Goal: Obtain resource: Download file/media

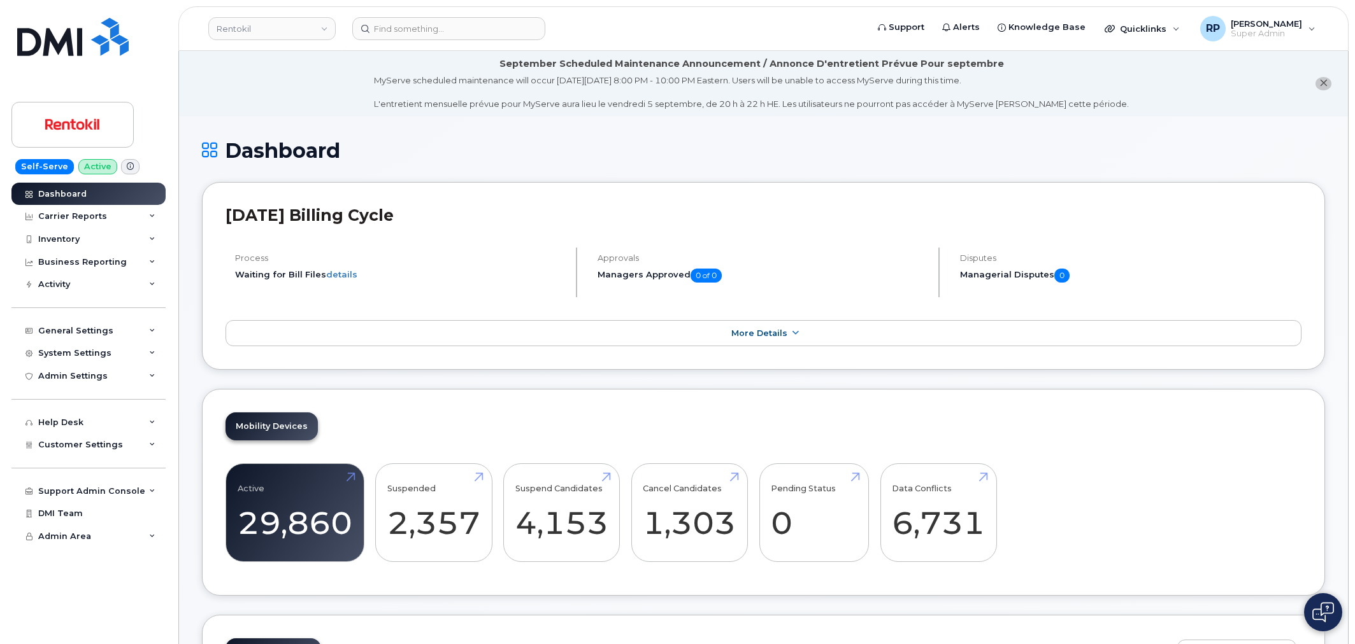
scroll to position [2270, 0]
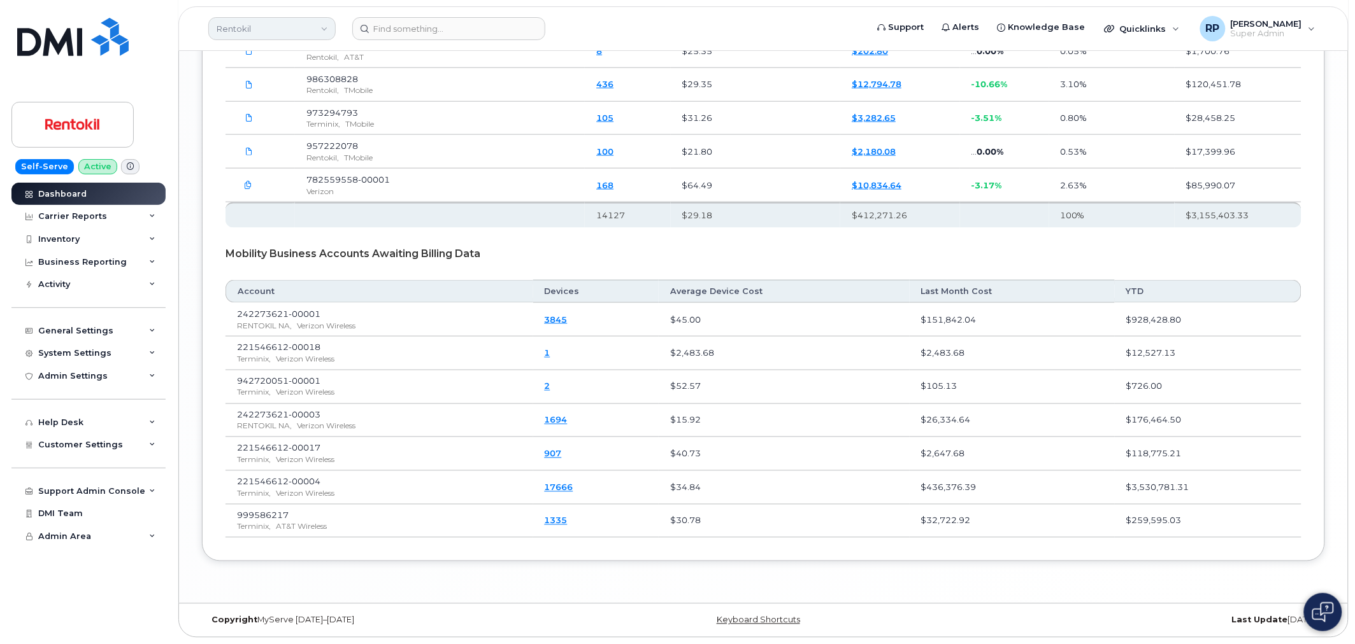
click at [244, 24] on link "Rentokil" at bounding box center [271, 28] width 127 height 23
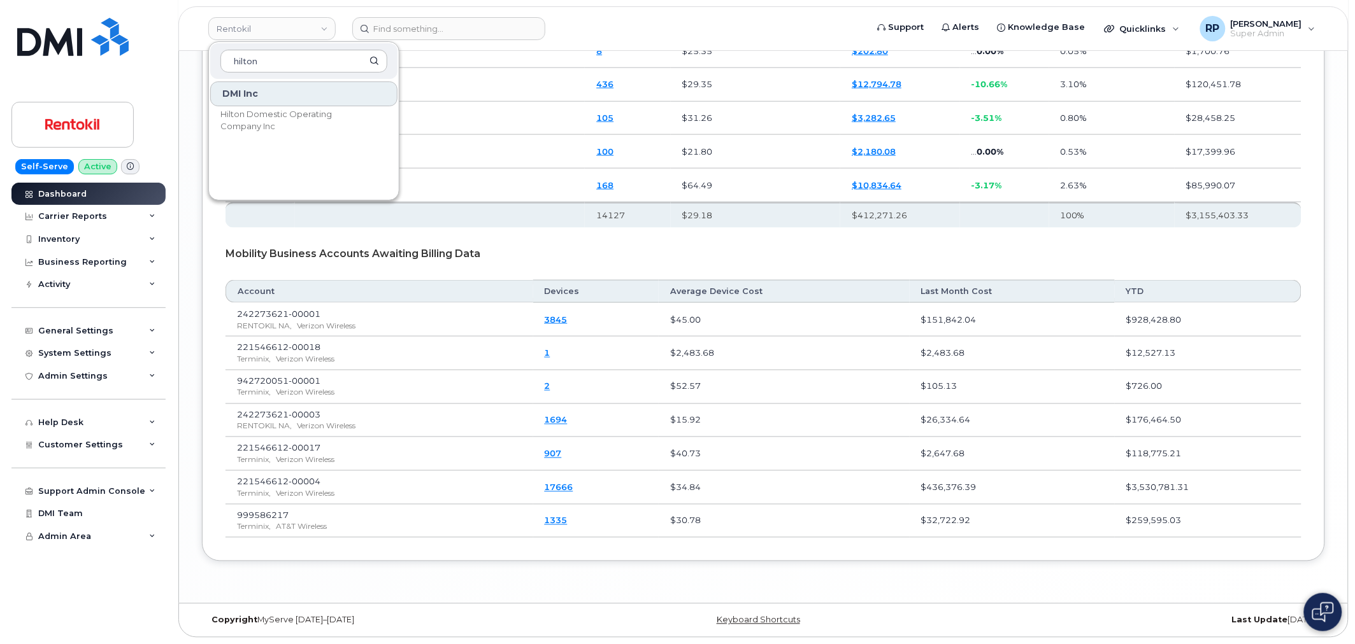
type input "hilton"
drag, startPoint x: 266, startPoint y: 138, endPoint x: 262, endPoint y: 130, distance: 8.3
click at [266, 138] on div "DMI Inc Hilton Domestic Operating Company Inc" at bounding box center [304, 137] width 190 height 115
click at [262, 129] on span "Hilton Domestic Operating Company Inc" at bounding box center [293, 120] width 146 height 25
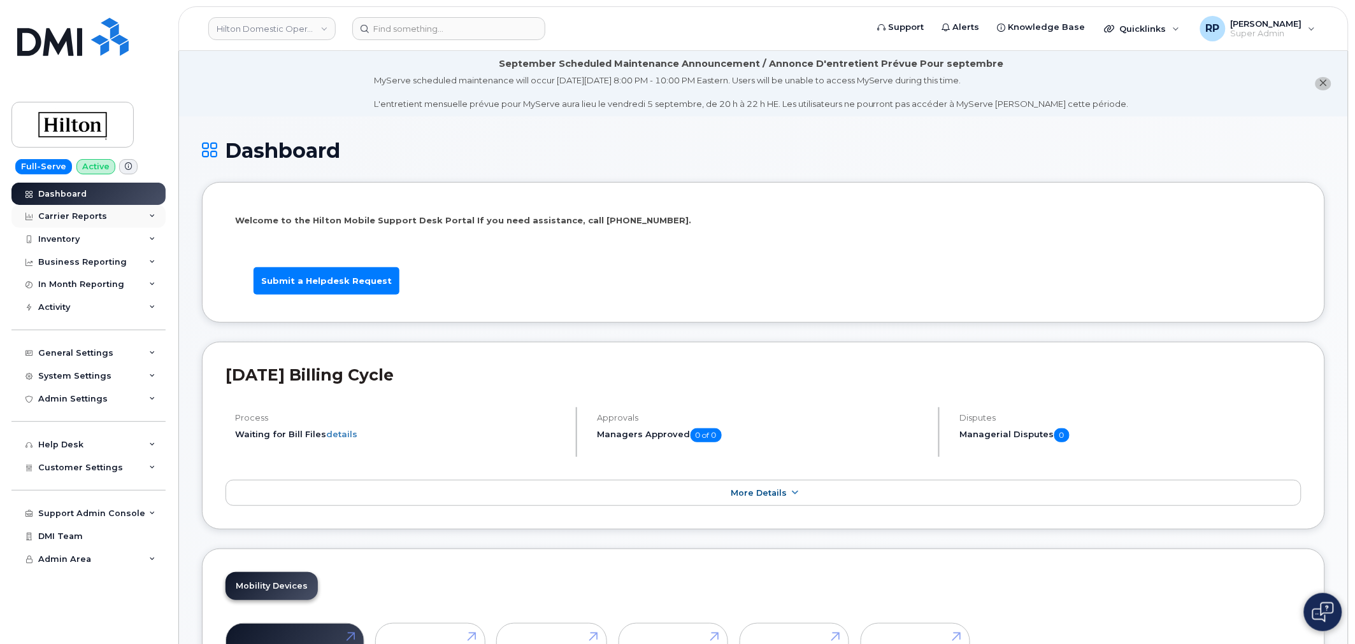
click at [116, 213] on div "Carrier Reports" at bounding box center [88, 216] width 154 height 23
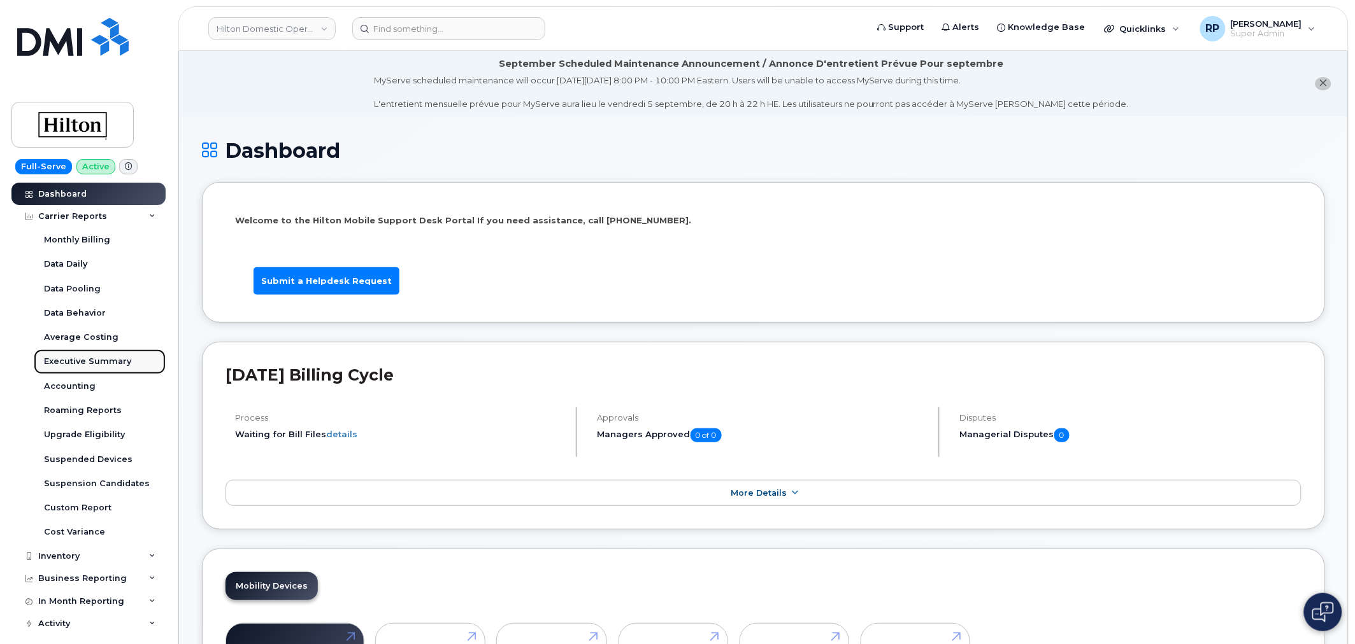
click at [103, 359] on div "Executive Summary" at bounding box center [87, 361] width 87 height 11
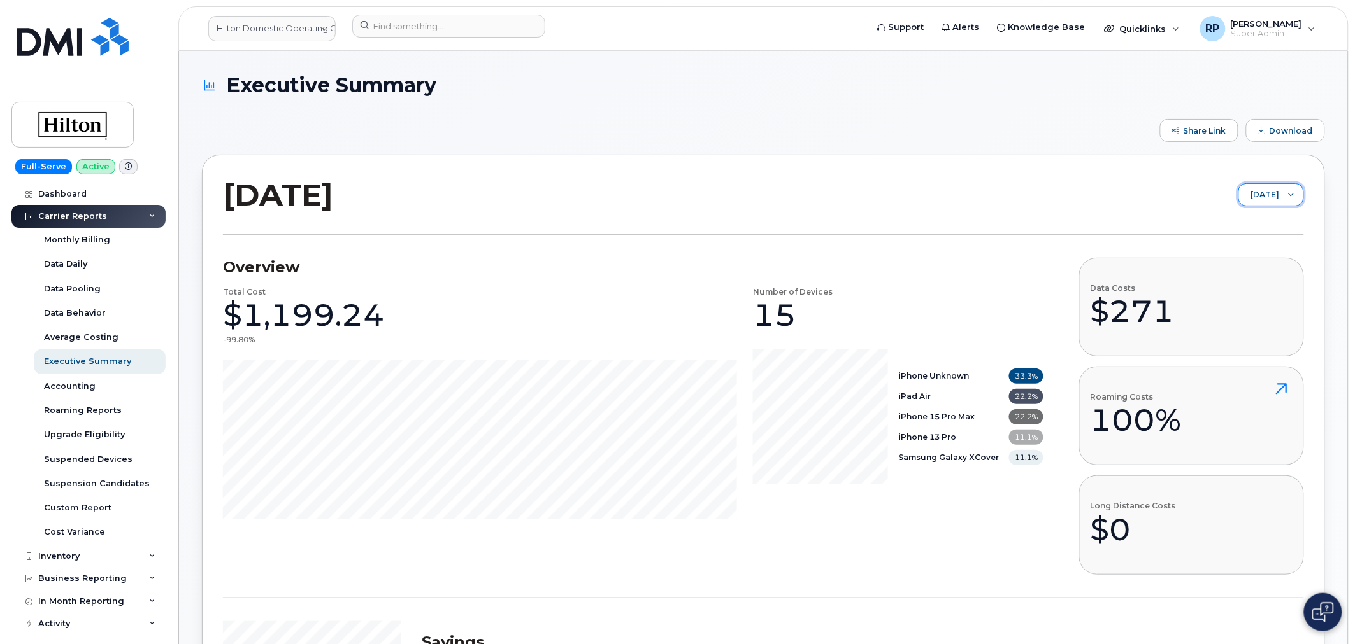
click at [1249, 189] on span "August 2025" at bounding box center [1259, 195] width 40 height 23
click at [118, 357] on div "Executive Summary" at bounding box center [87, 361] width 87 height 11
click at [1265, 193] on span "August 2025" at bounding box center [1259, 195] width 40 height 23
click at [1242, 239] on span "July 2025" at bounding box center [1241, 245] width 27 height 12
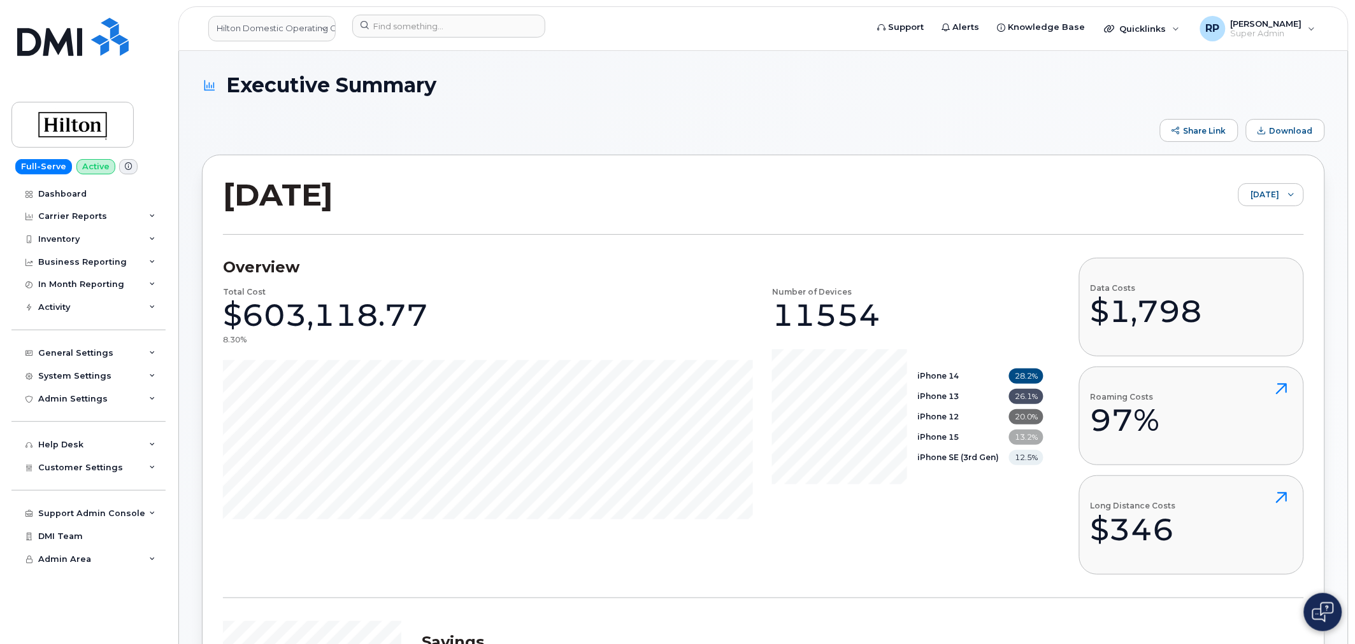
click at [1274, 131] on span "Download" at bounding box center [1290, 131] width 43 height 10
click at [1281, 199] on div at bounding box center [1291, 195] width 24 height 22
click at [1253, 264] on span "June 2025" at bounding box center [1254, 266] width 27 height 12
click at [1276, 131] on span "Download" at bounding box center [1290, 131] width 43 height 10
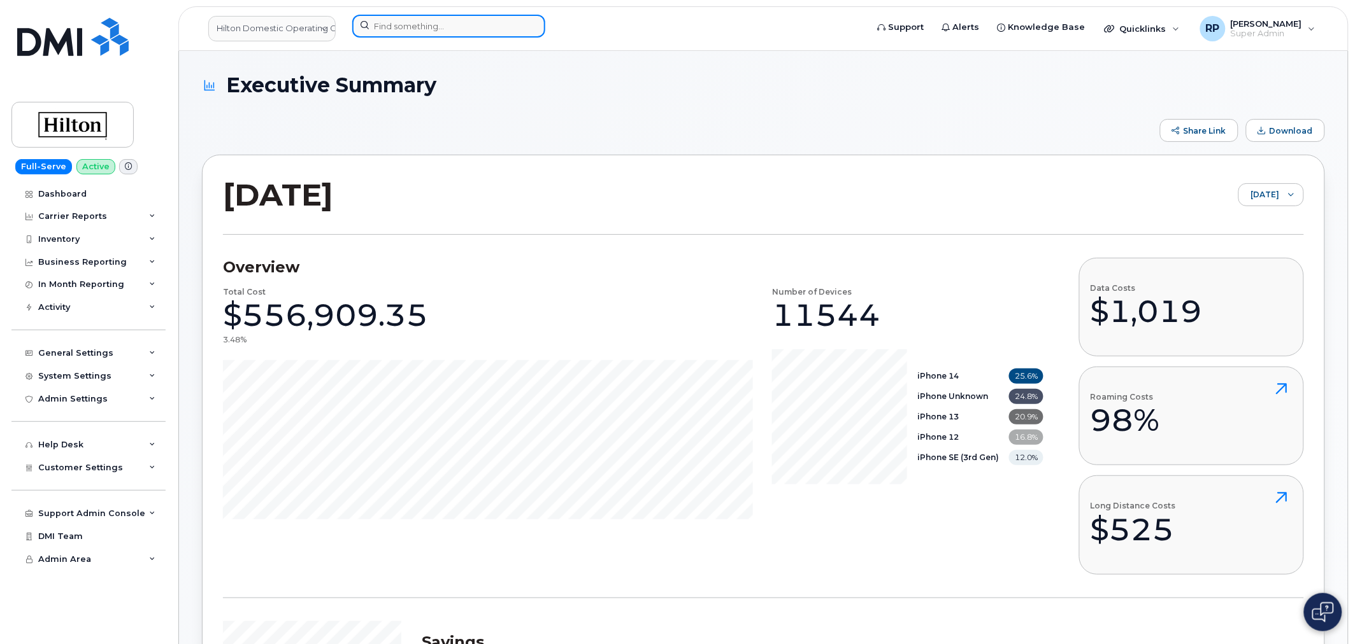
click at [510, 32] on input at bounding box center [448, 26] width 193 height 23
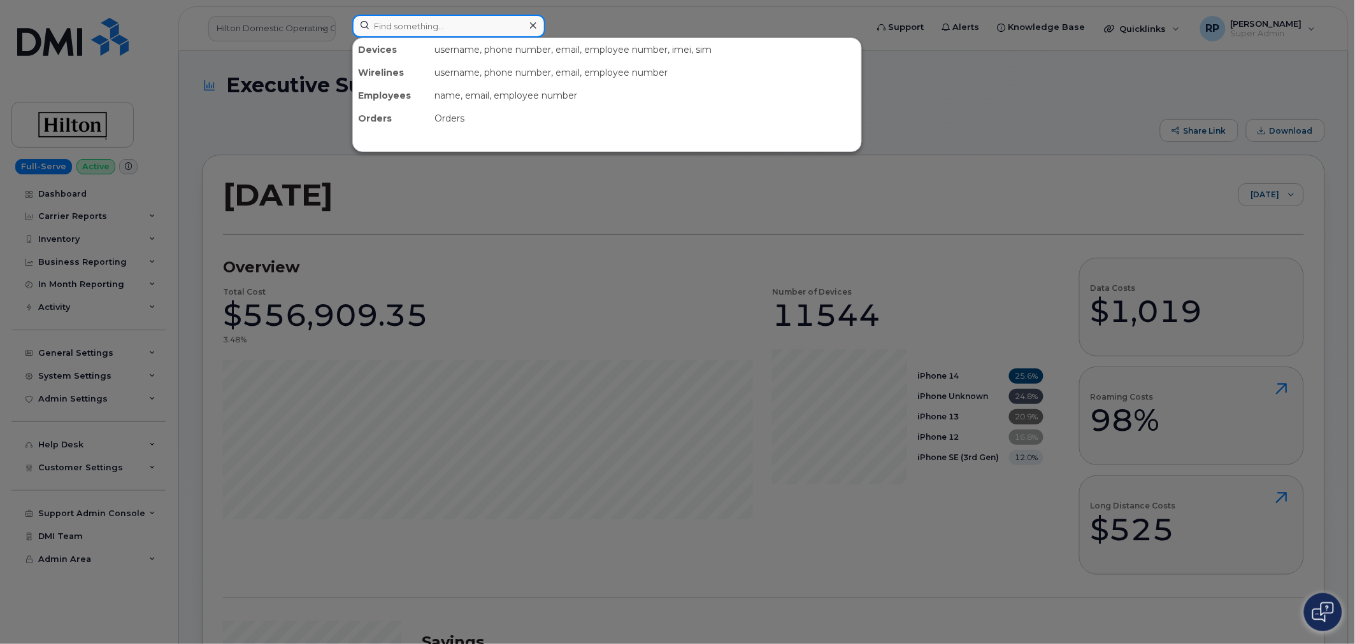
paste input "8087430670"
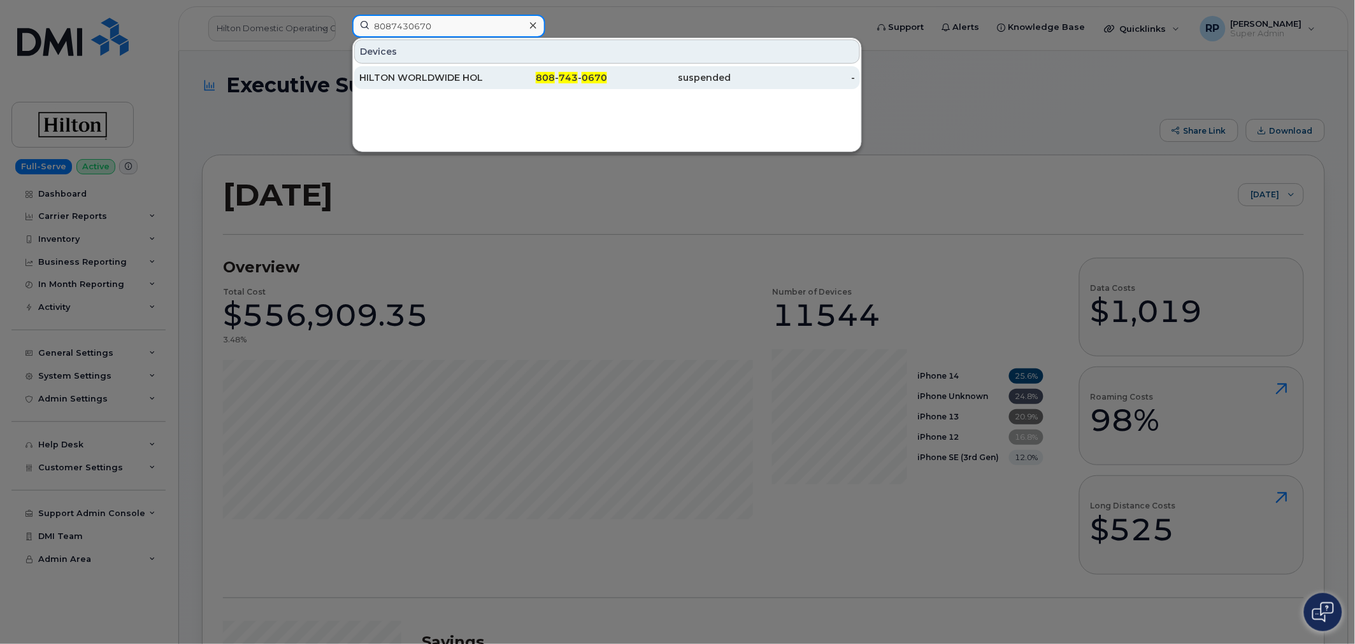
type input "8087430670"
click at [481, 76] on div "HILTON WORLDWIDE HOLDINGS INC." at bounding box center [421, 77] width 124 height 13
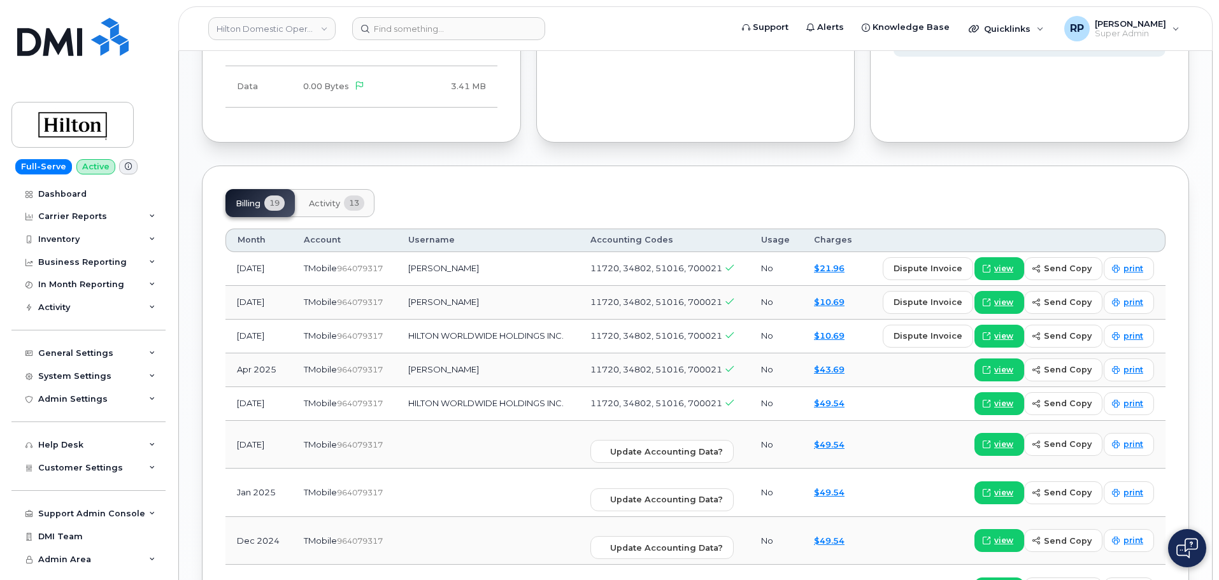
scroll to position [1061, 0]
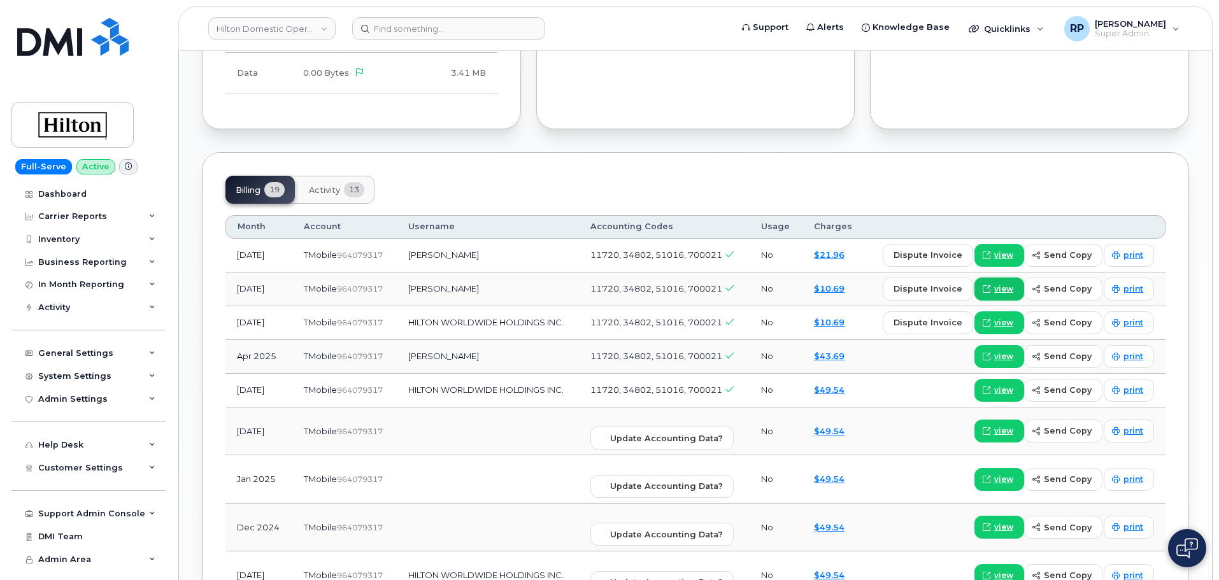
click at [992, 283] on span at bounding box center [986, 288] width 11 height 11
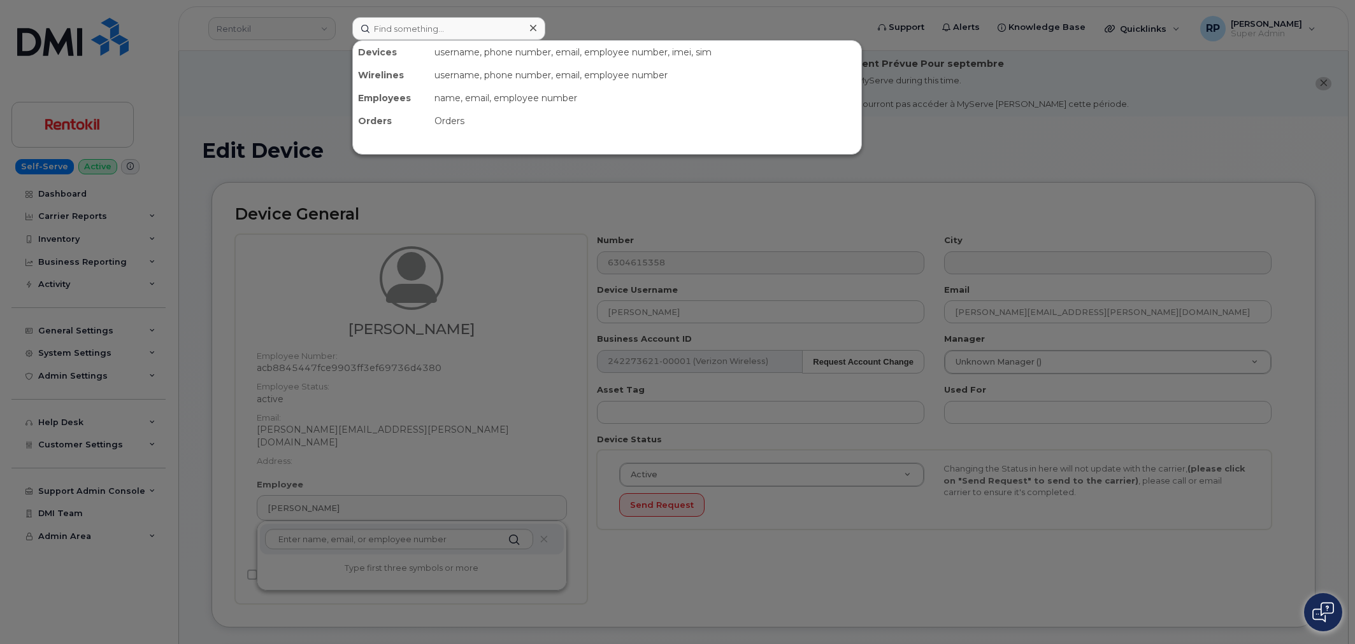
click at [474, 24] on input at bounding box center [448, 28] width 193 height 23
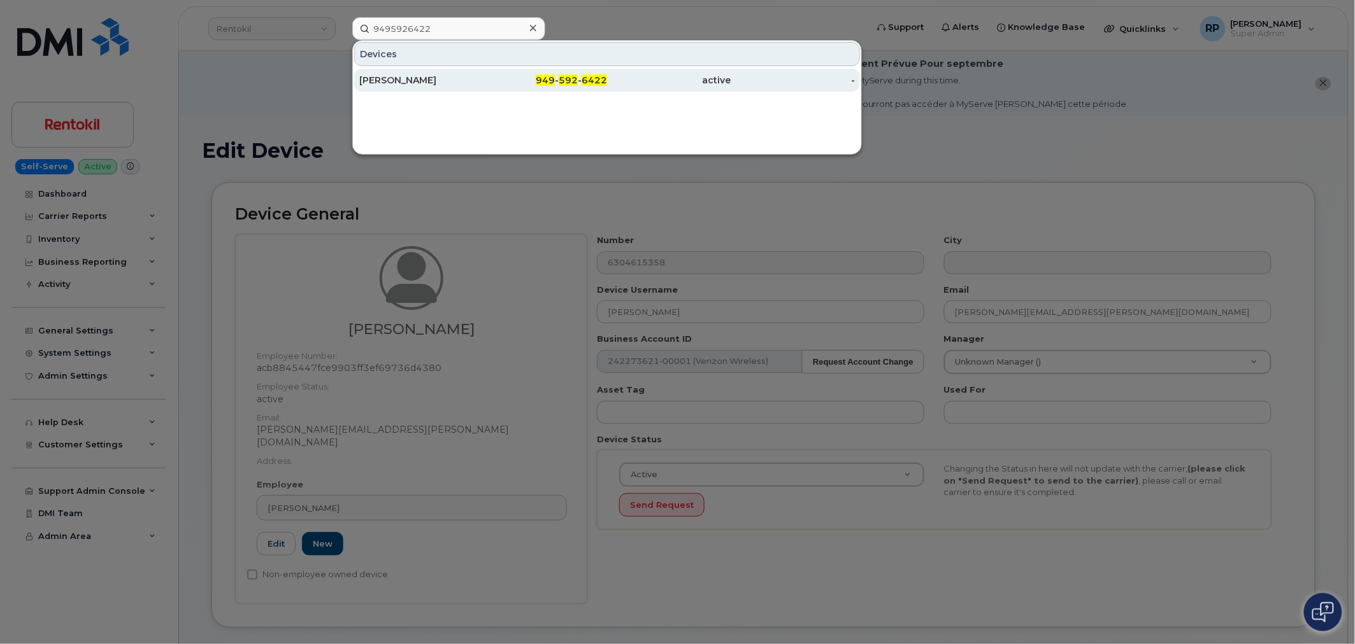
type input "9495926422"
click at [451, 79] on div "[PERSON_NAME]" at bounding box center [421, 80] width 124 height 13
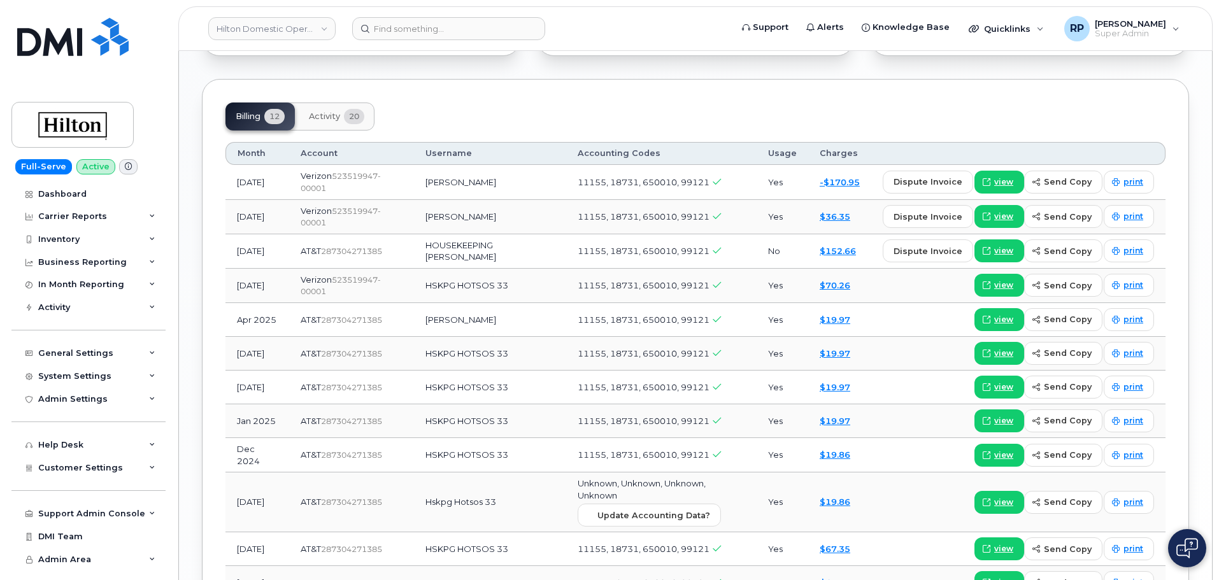
scroll to position [1118, 0]
click at [1003, 176] on span "view" at bounding box center [1003, 181] width 19 height 11
click at [473, 27] on input at bounding box center [448, 28] width 193 height 23
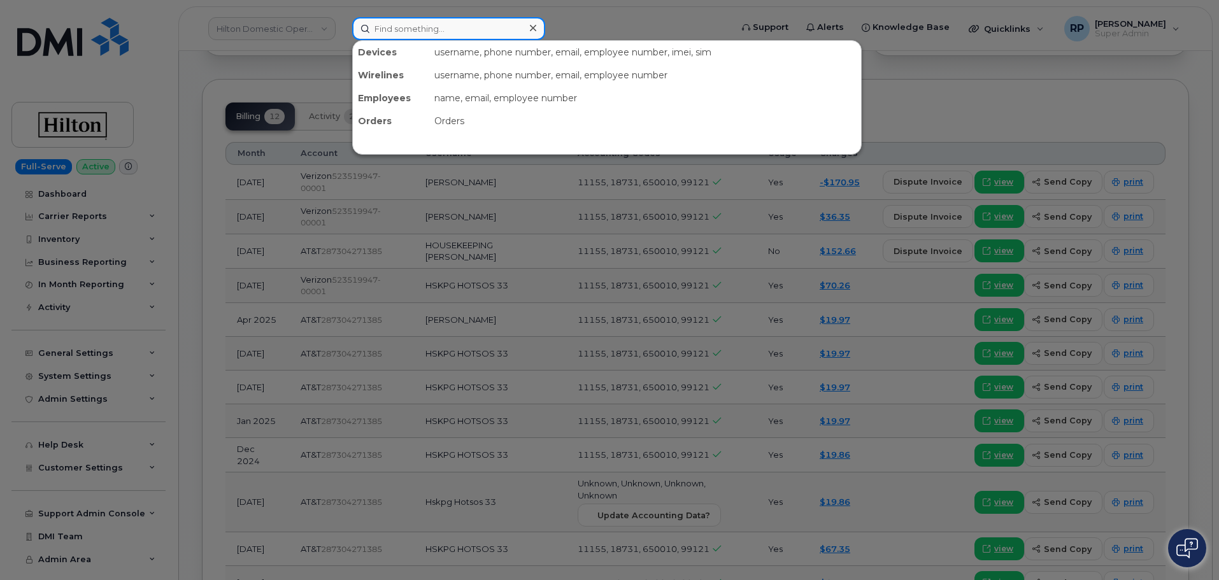
paste input "3322155433"
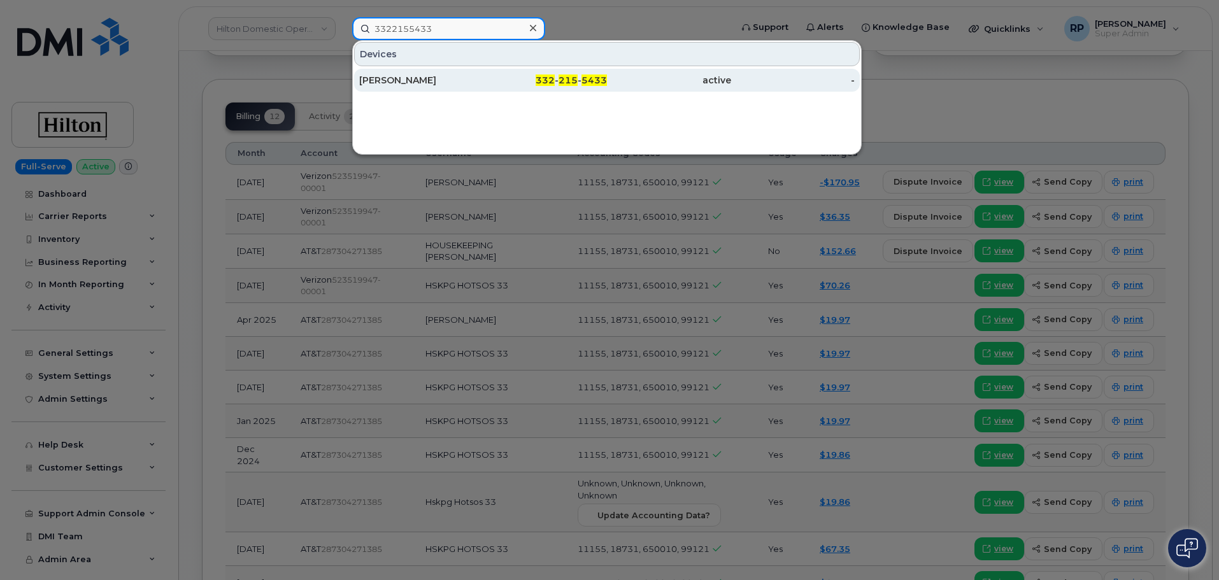
type input "3322155433"
click at [446, 83] on div "[PERSON_NAME]" at bounding box center [421, 80] width 124 height 13
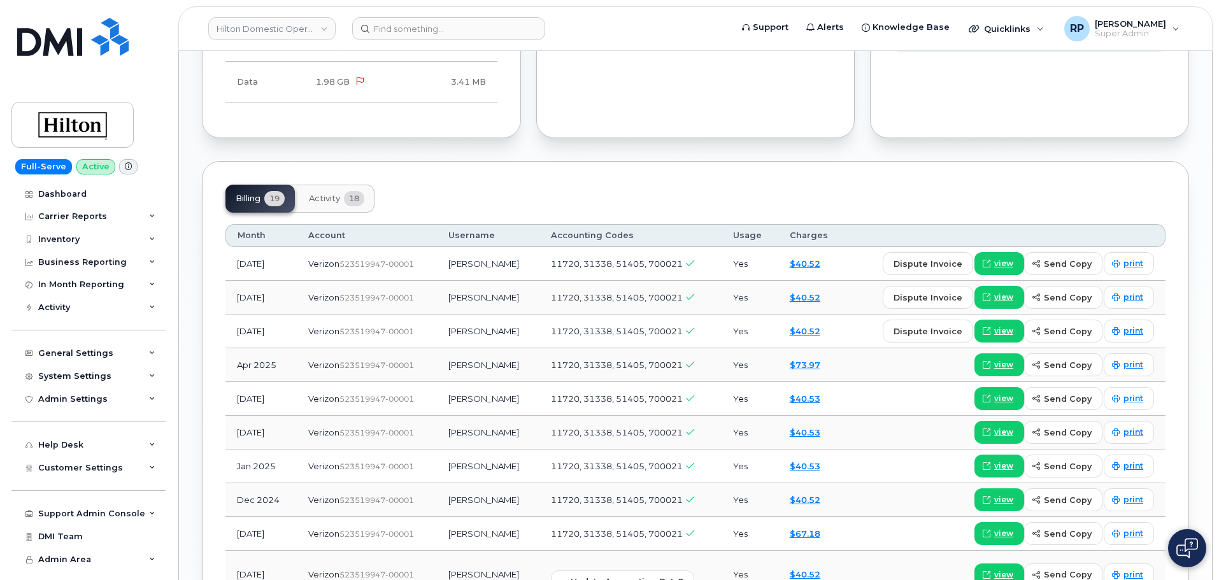
scroll to position [944, 0]
click at [1001, 259] on span "view" at bounding box center [1003, 264] width 19 height 11
click at [443, 29] on input at bounding box center [448, 28] width 193 height 23
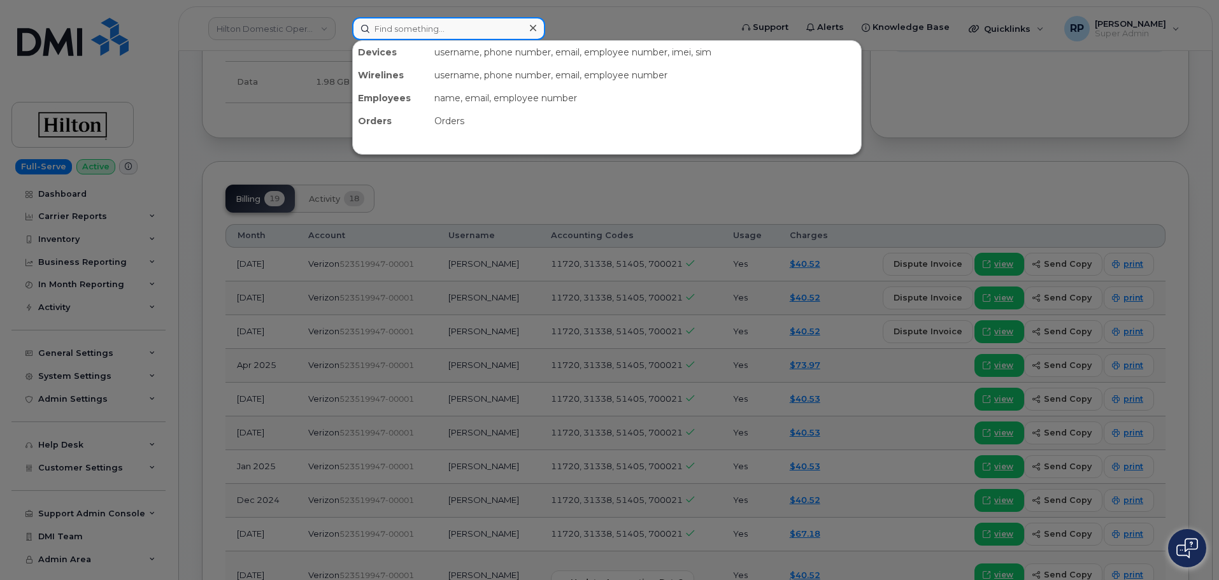
paste input "8163045556"
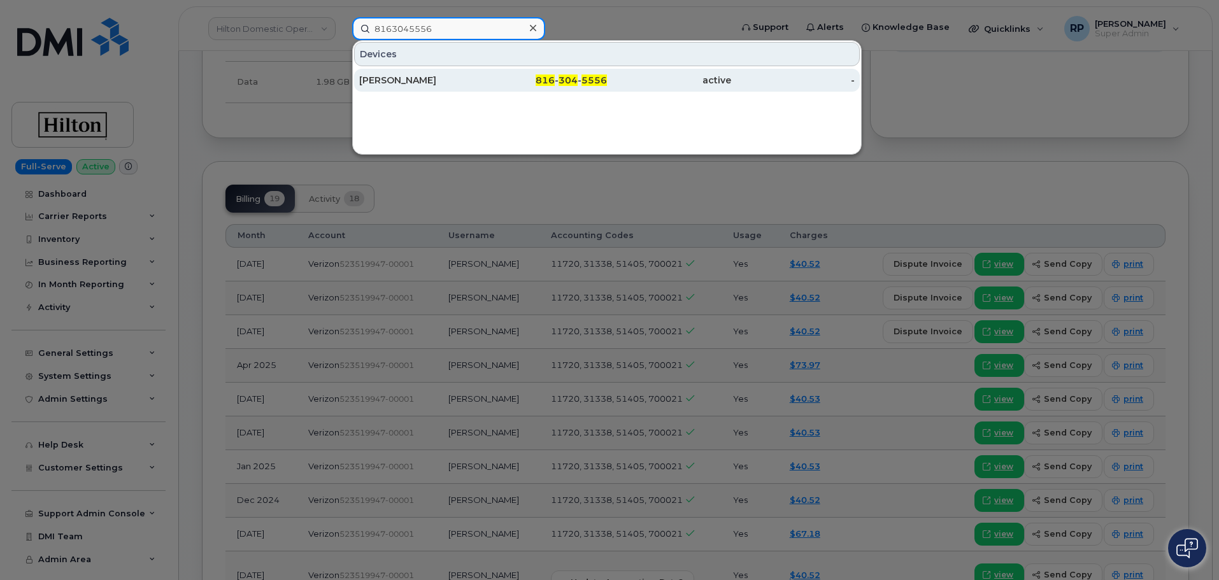
type input "8163045556"
click at [427, 80] on div "Tony Bauer" at bounding box center [421, 80] width 124 height 13
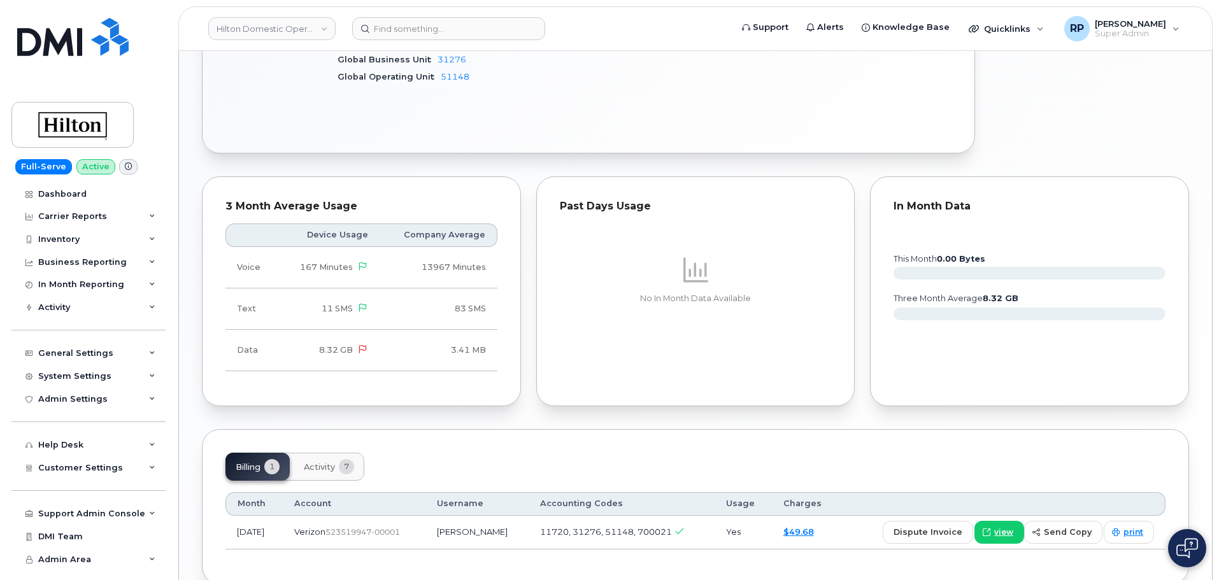
scroll to position [840, 0]
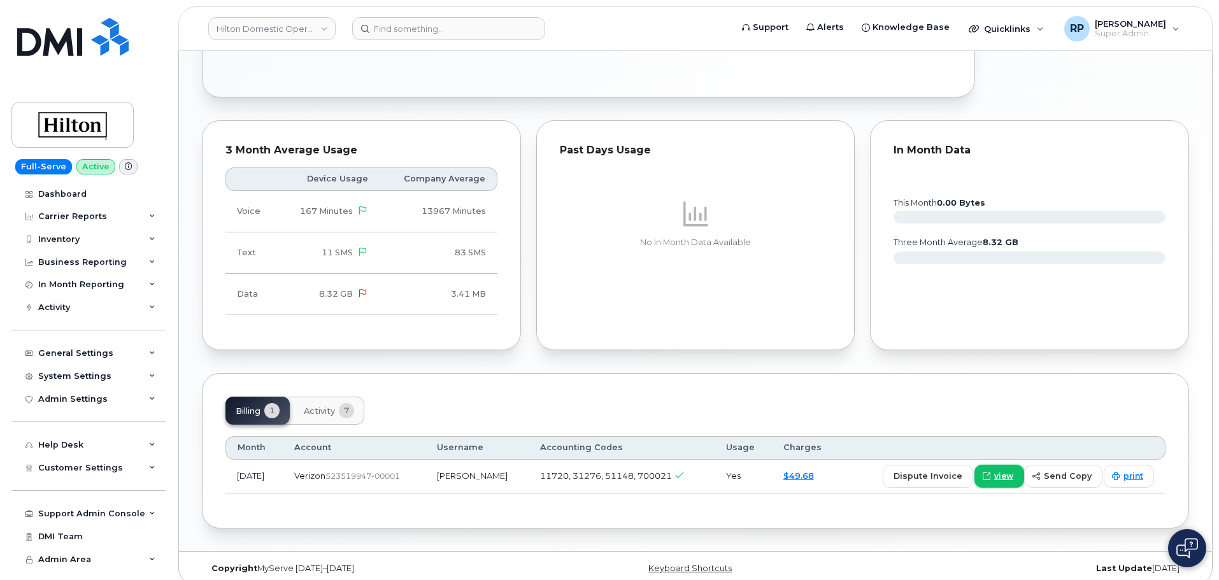
click at [990, 473] on icon at bounding box center [987, 477] width 8 height 8
click at [62, 236] on div "Inventory" at bounding box center [58, 239] width 41 height 10
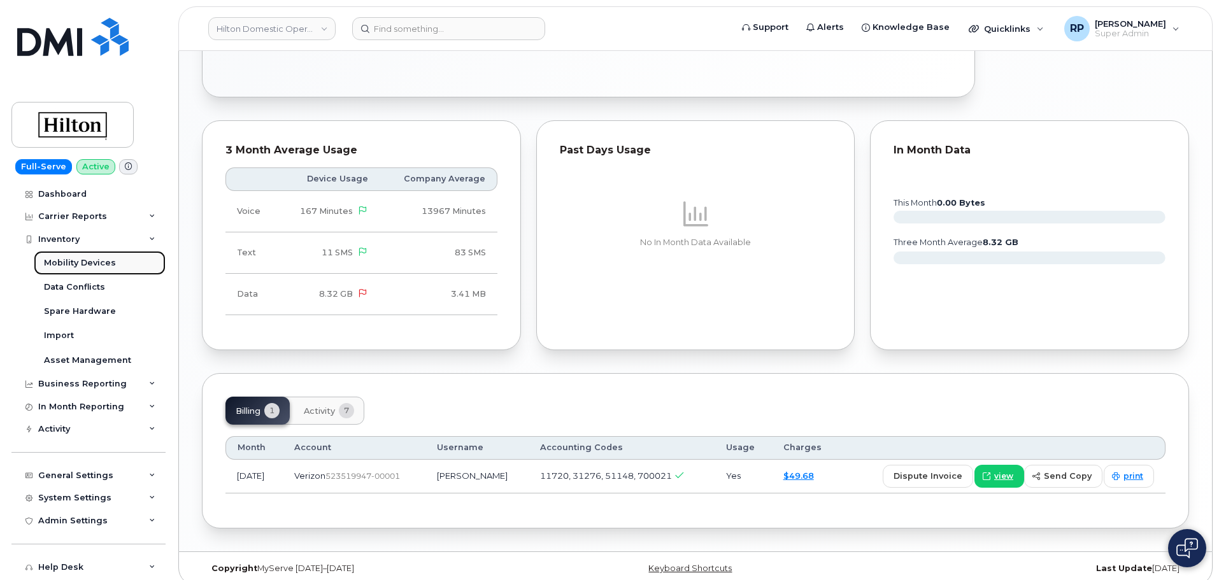
click at [66, 264] on div "Mobility Devices" at bounding box center [80, 262] width 72 height 11
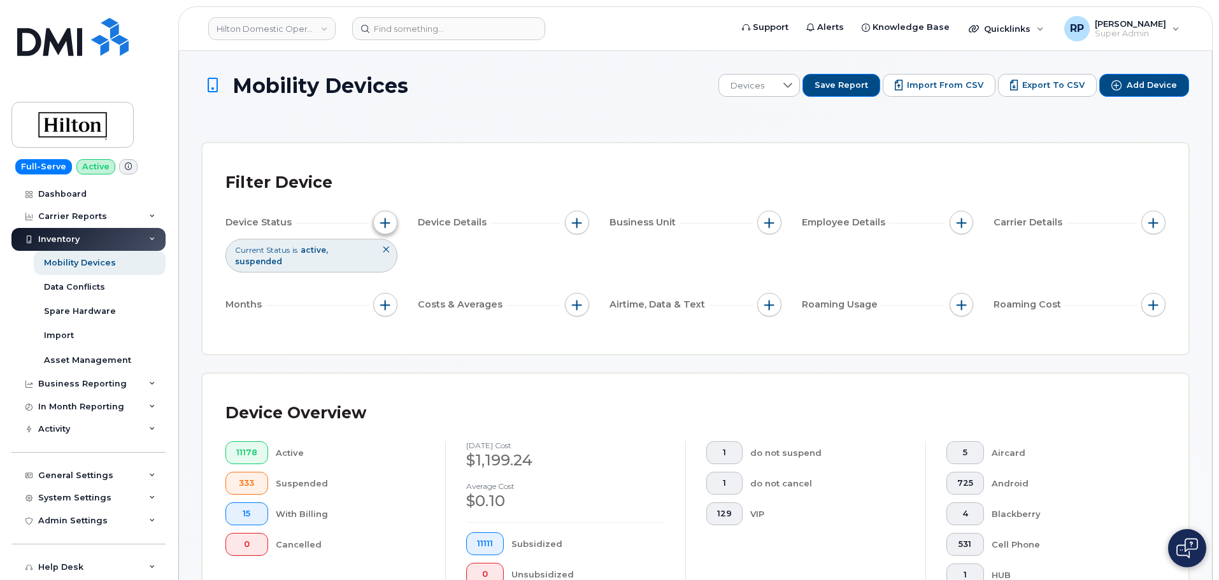
click at [386, 225] on span "button" at bounding box center [385, 223] width 10 height 10
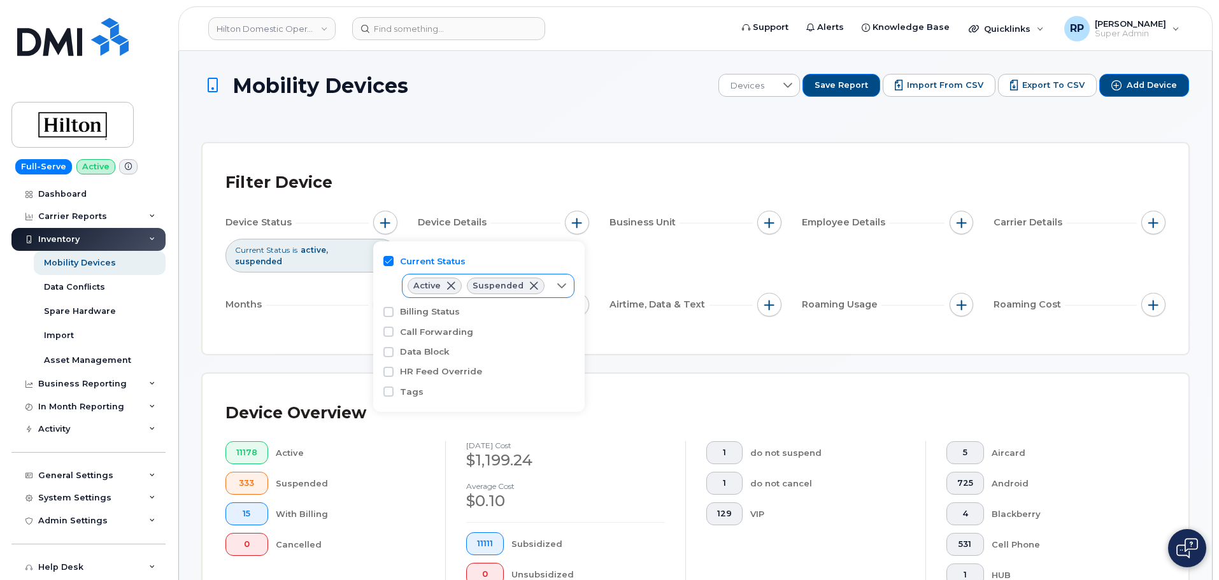
click at [550, 290] on div at bounding box center [562, 285] width 24 height 23
click at [417, 357] on input "Cancelled" at bounding box center [417, 360] width 10 height 10
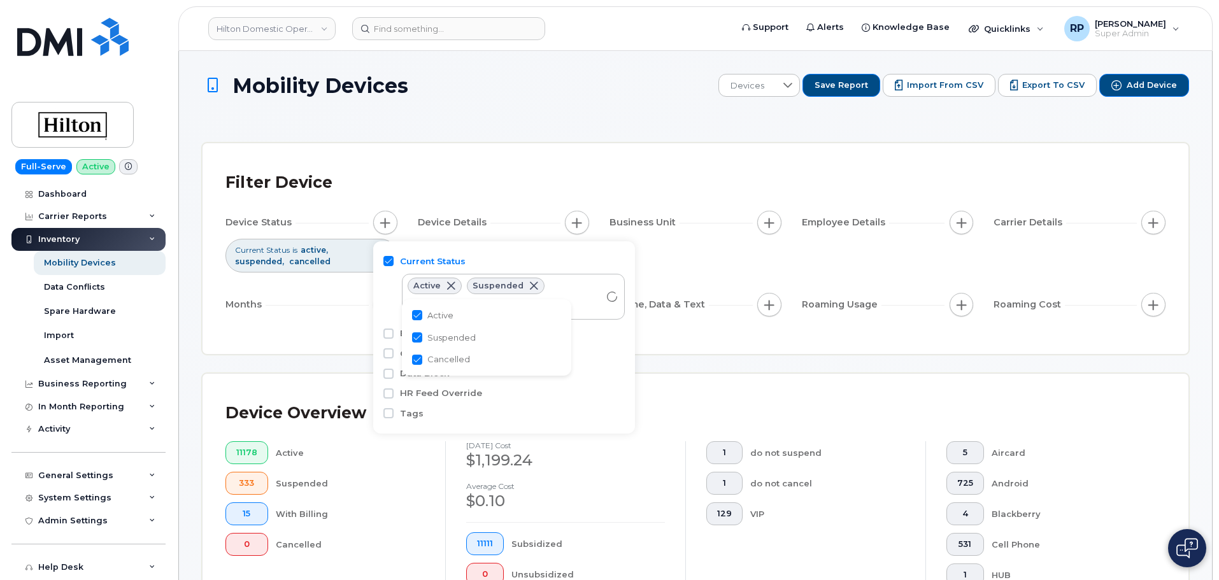
click at [419, 357] on input "Cancelled" at bounding box center [417, 360] width 10 height 10
checkbox input "false"
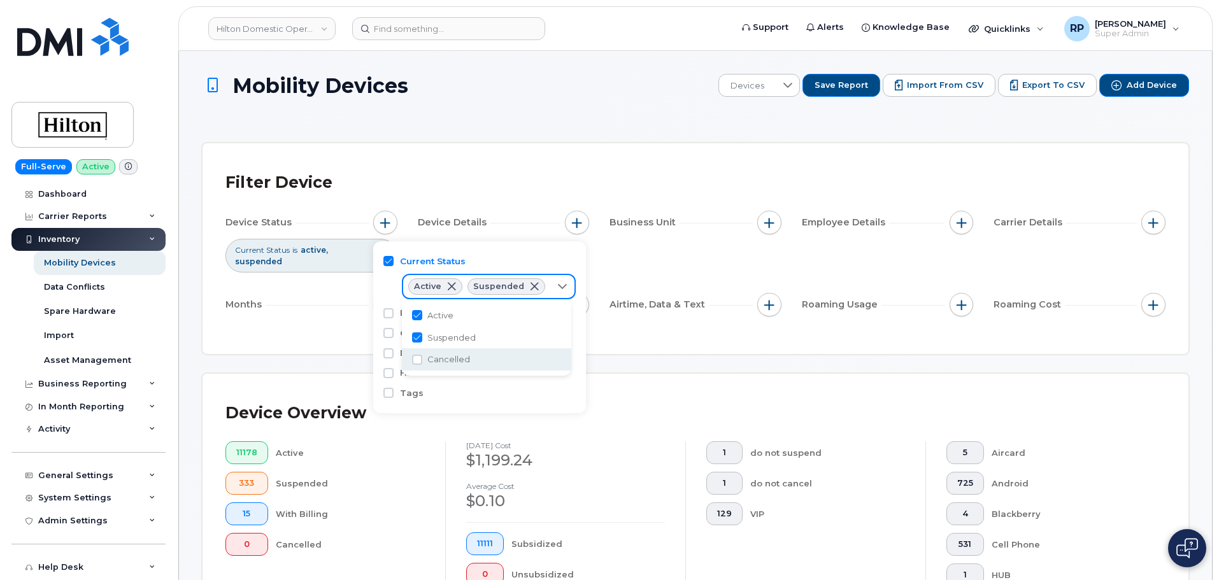
click at [825, 342] on div "Filter Device Device Status Current Status is active suspended Device Details B…" at bounding box center [696, 248] width 986 height 211
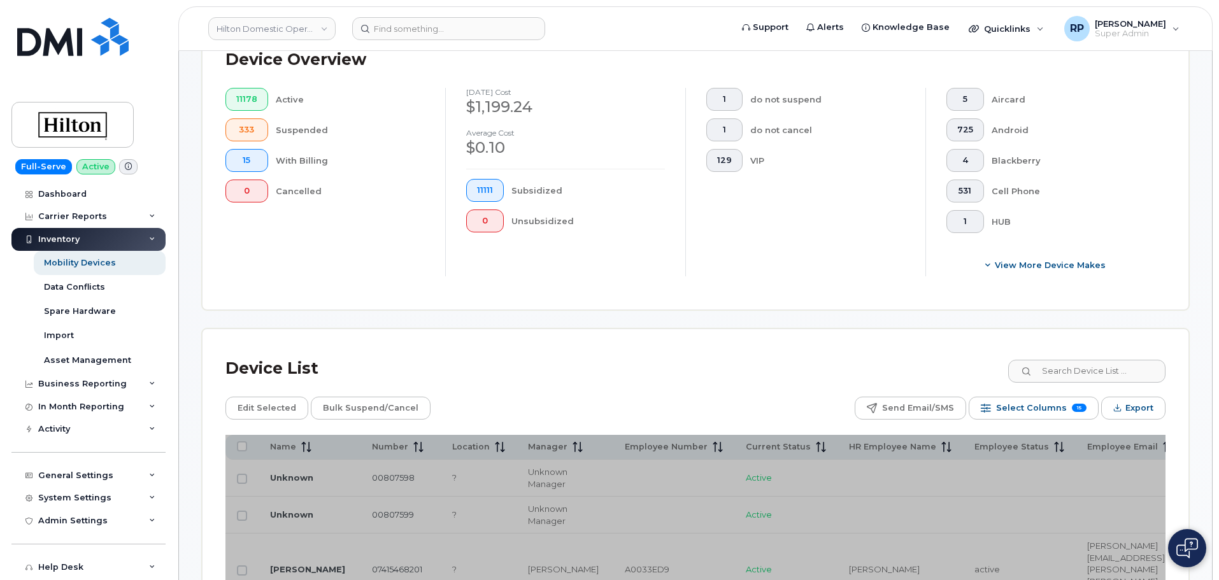
scroll to position [425, 0]
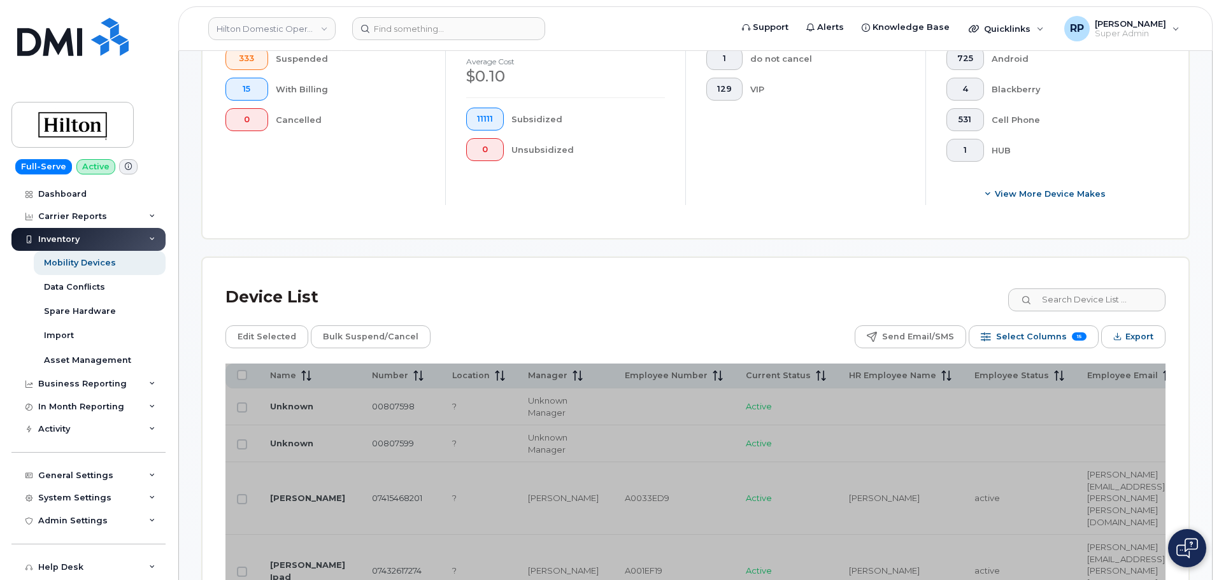
click at [1145, 336] on button "Export" at bounding box center [1133, 336] width 64 height 23
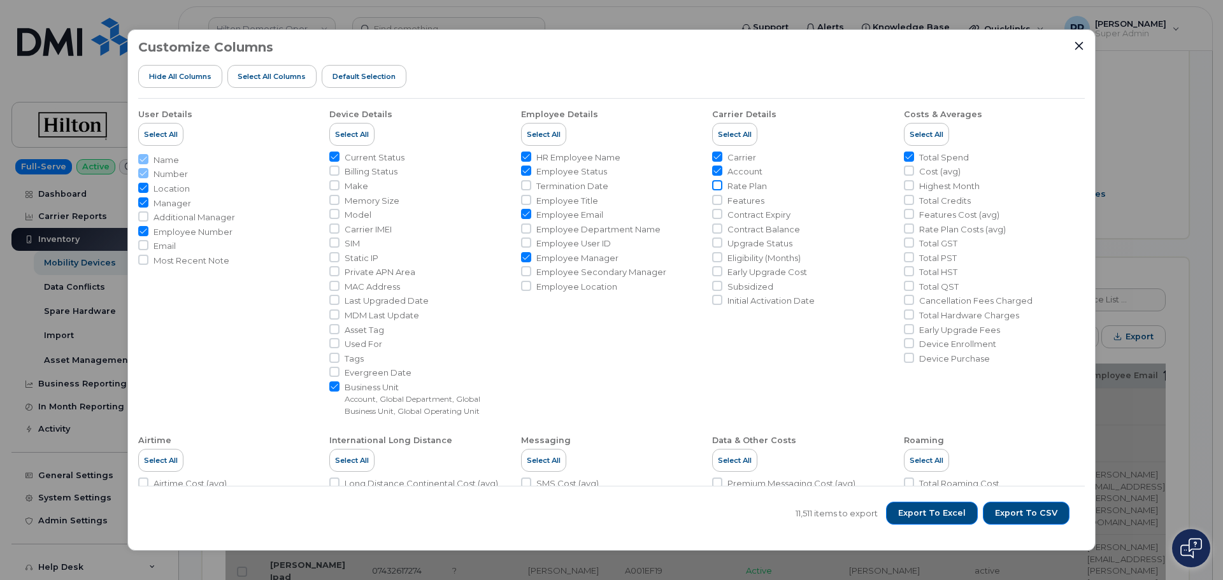
click at [715, 187] on input "Rate Plan" at bounding box center [717, 185] width 10 height 10
checkbox input "true"
click at [715, 201] on input "Features" at bounding box center [717, 200] width 10 height 10
checkbox input "true"
click at [908, 211] on input "Features Cost (avg)" at bounding box center [909, 214] width 10 height 10
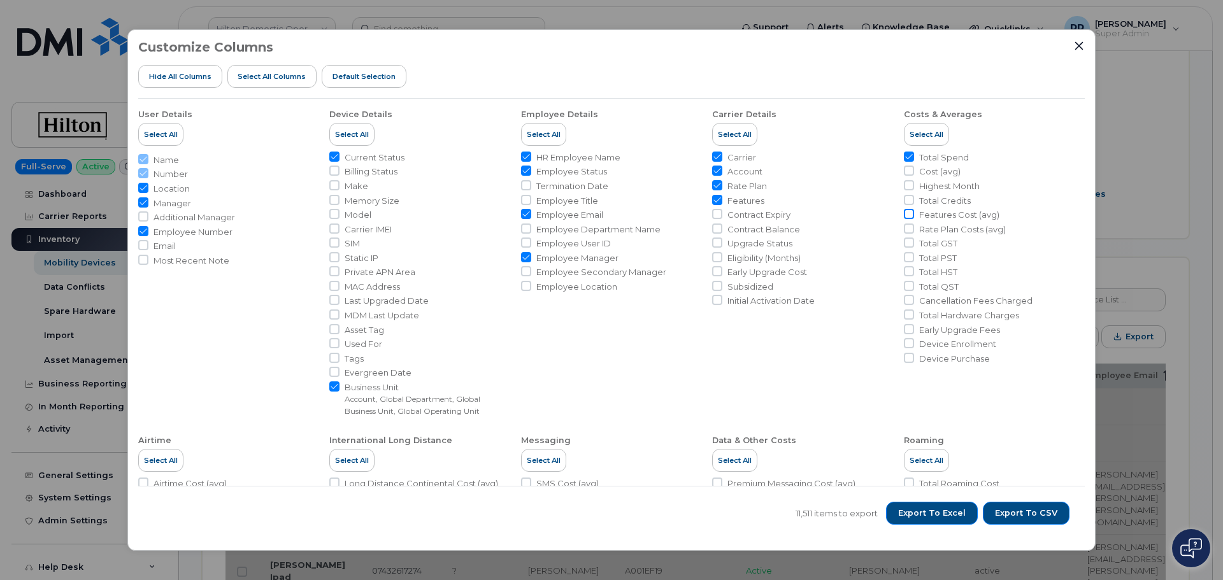
checkbox input "true"
click at [1014, 512] on span "Export to CSV" at bounding box center [1026, 513] width 62 height 11
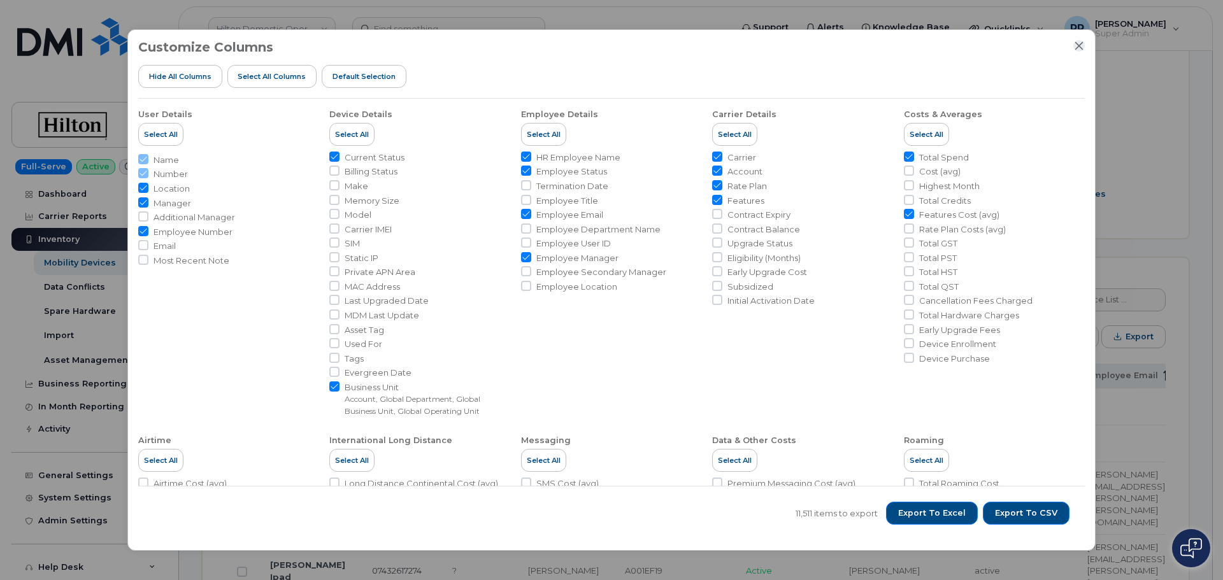
click at [1081, 50] on icon "Close" at bounding box center [1079, 46] width 10 height 10
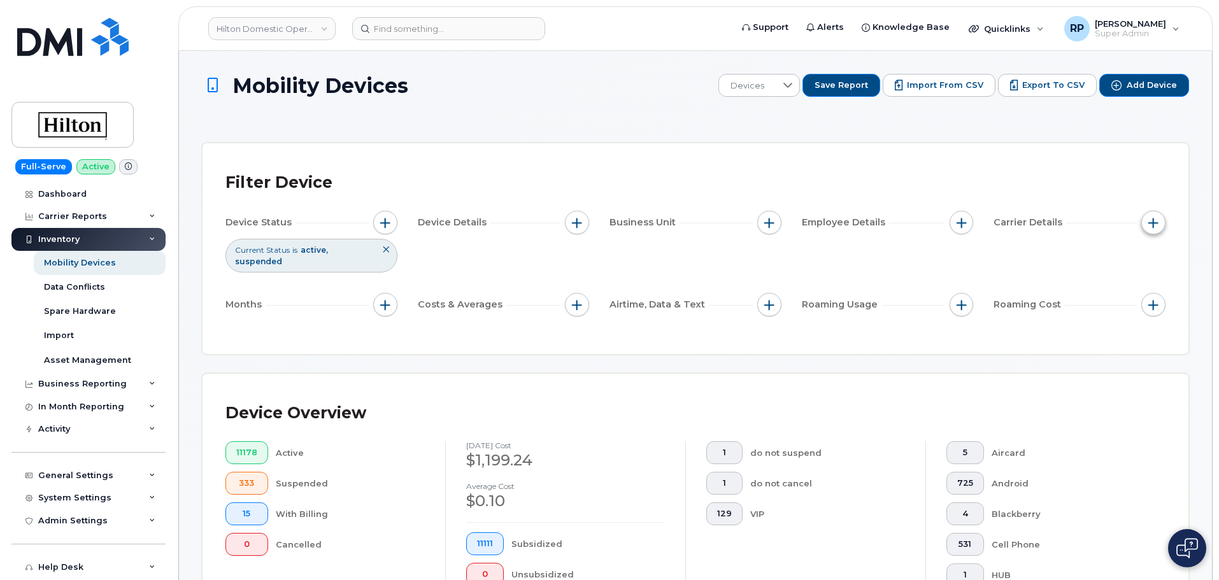
click at [1153, 218] on span "button" at bounding box center [1153, 223] width 10 height 10
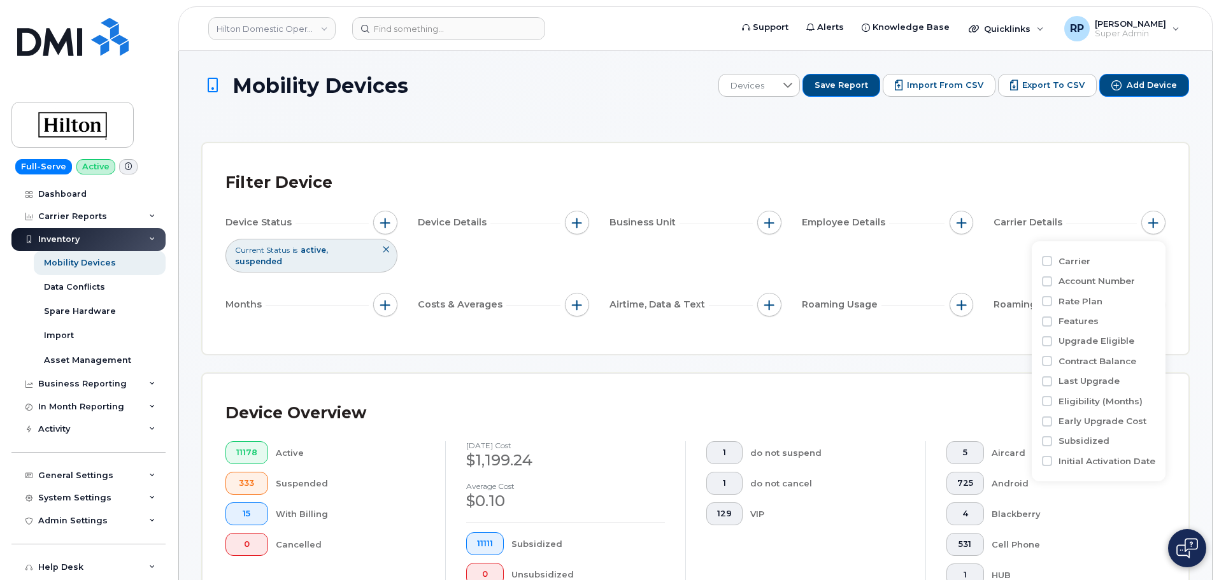
click at [1053, 264] on div "Carrier" at bounding box center [1098, 261] width 113 height 12
click at [1051, 260] on input "Carrier" at bounding box center [1047, 261] width 10 height 10
checkbox input "true"
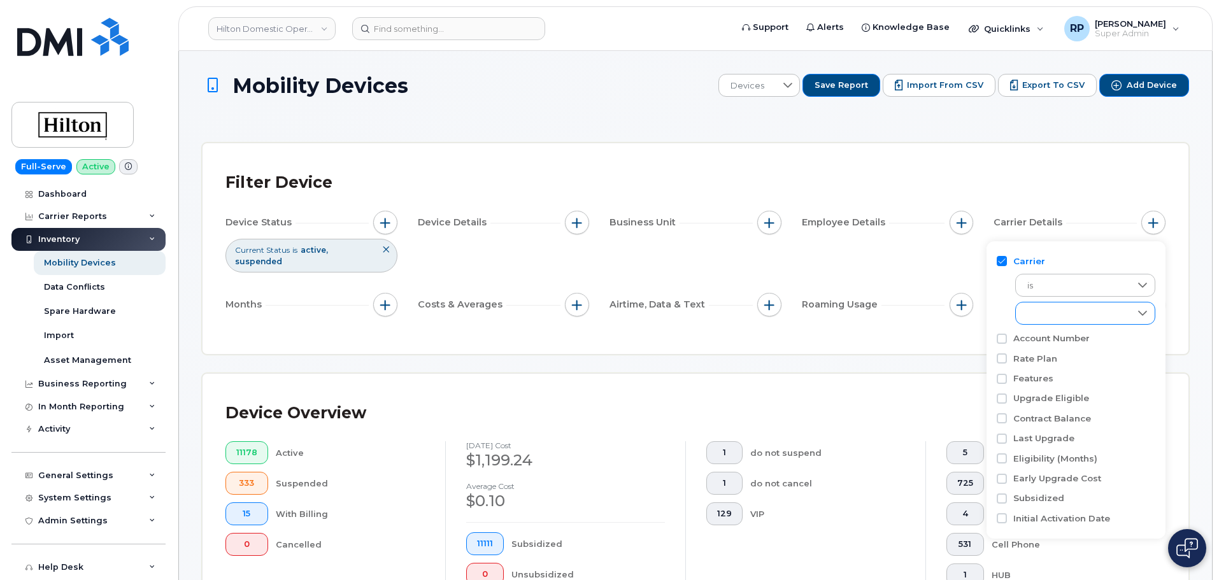
click at [1048, 318] on div "empty" at bounding box center [1073, 314] width 115 height 22
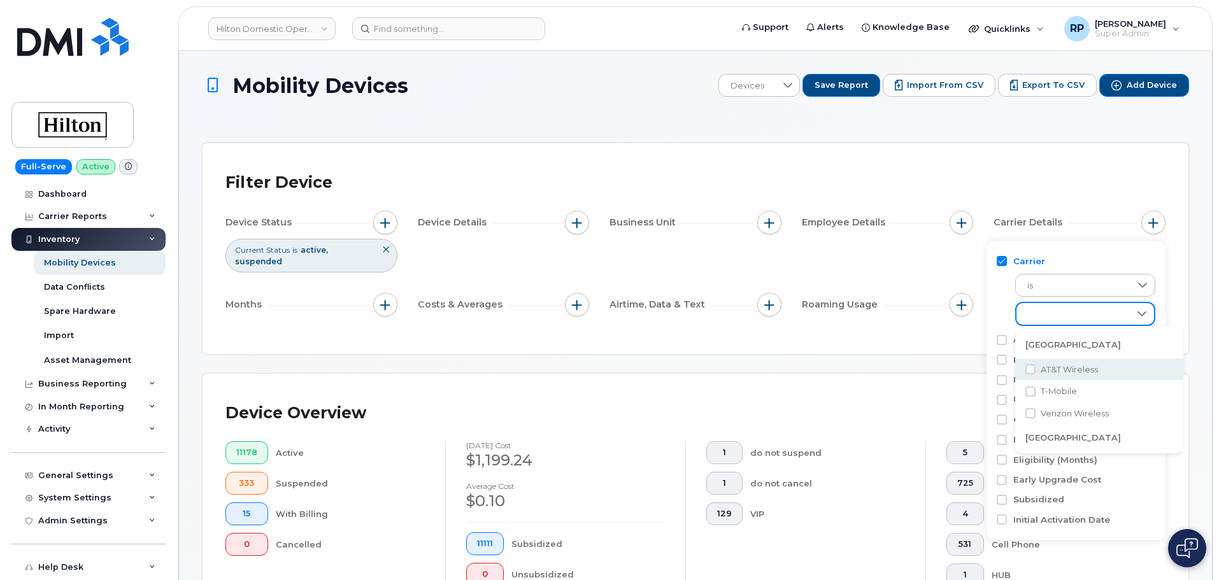
click at [1039, 367] on li "AT&T Wireless" at bounding box center [1099, 370] width 168 height 22
checkbox input "true"
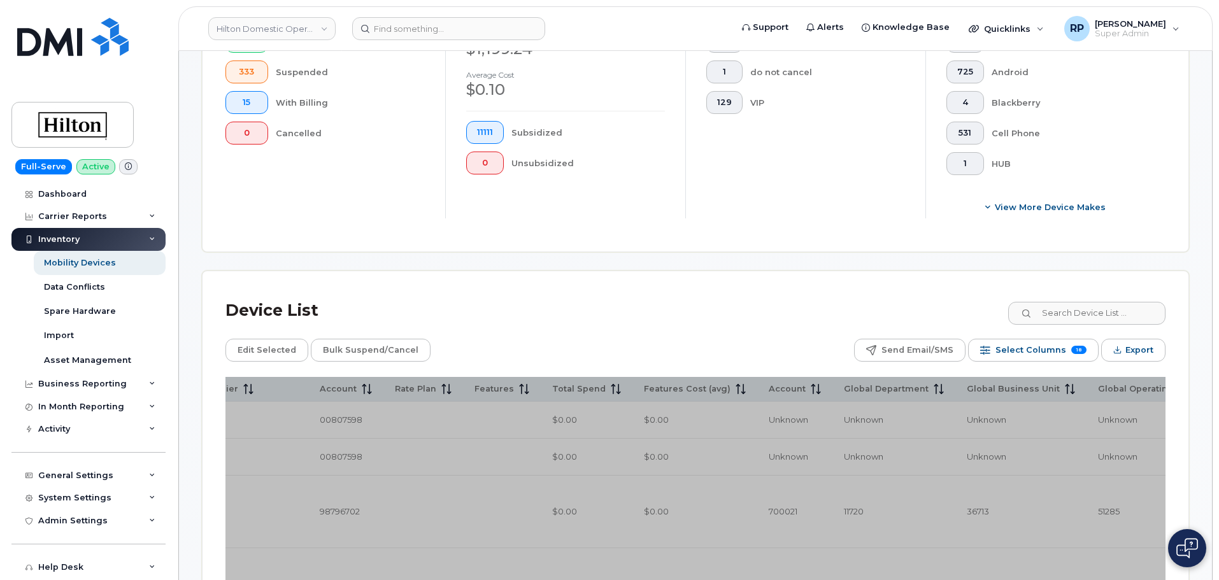
scroll to position [530, 0]
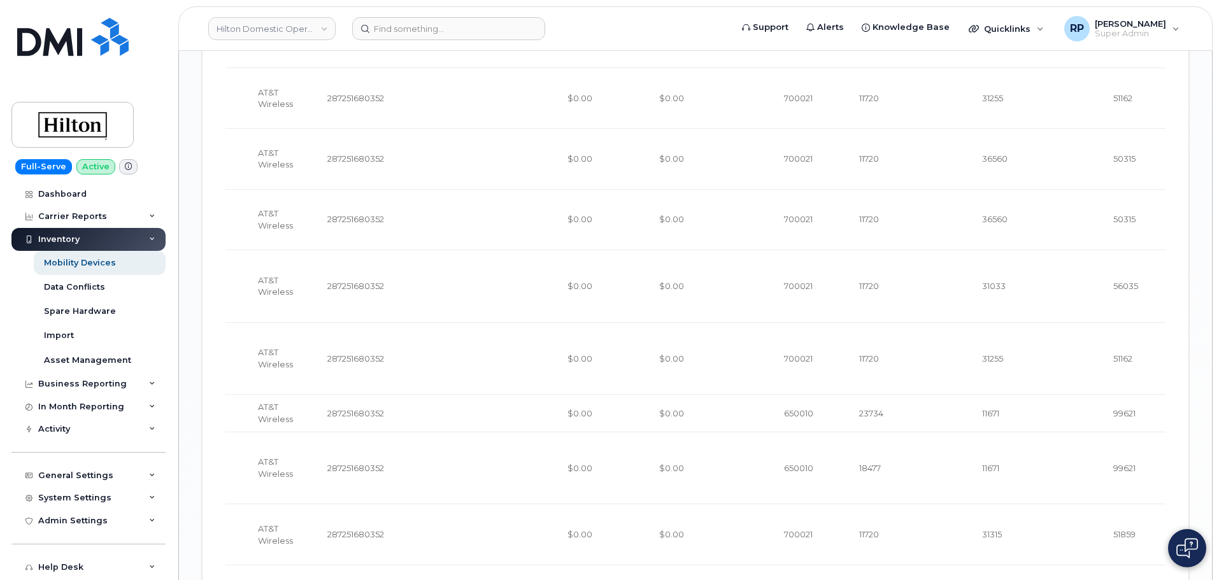
scroll to position [2218, 0]
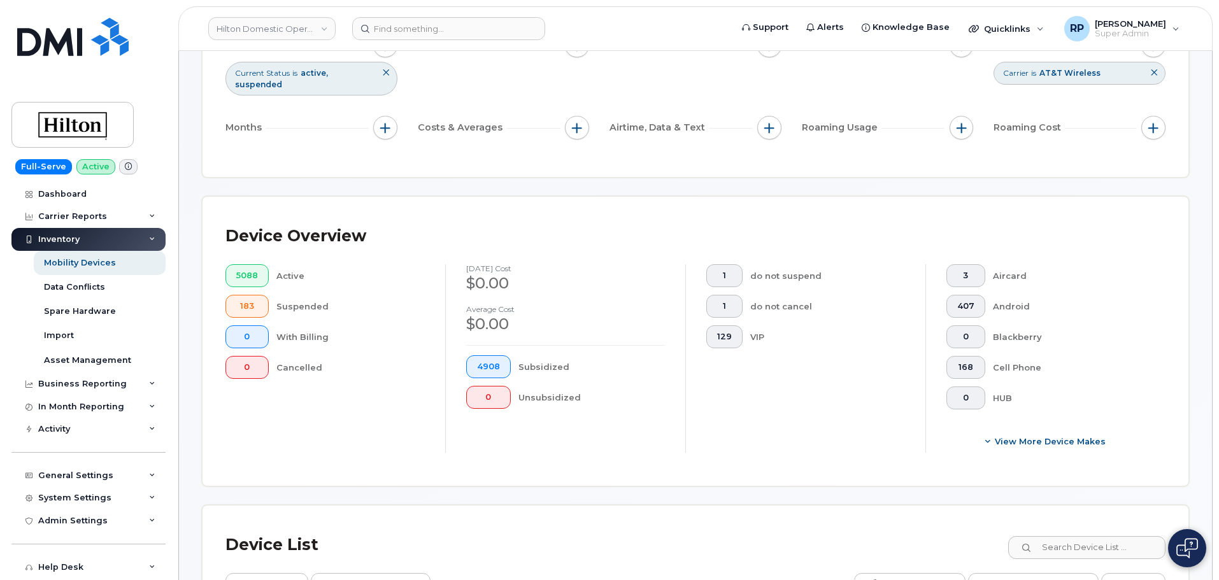
scroll to position [0, 0]
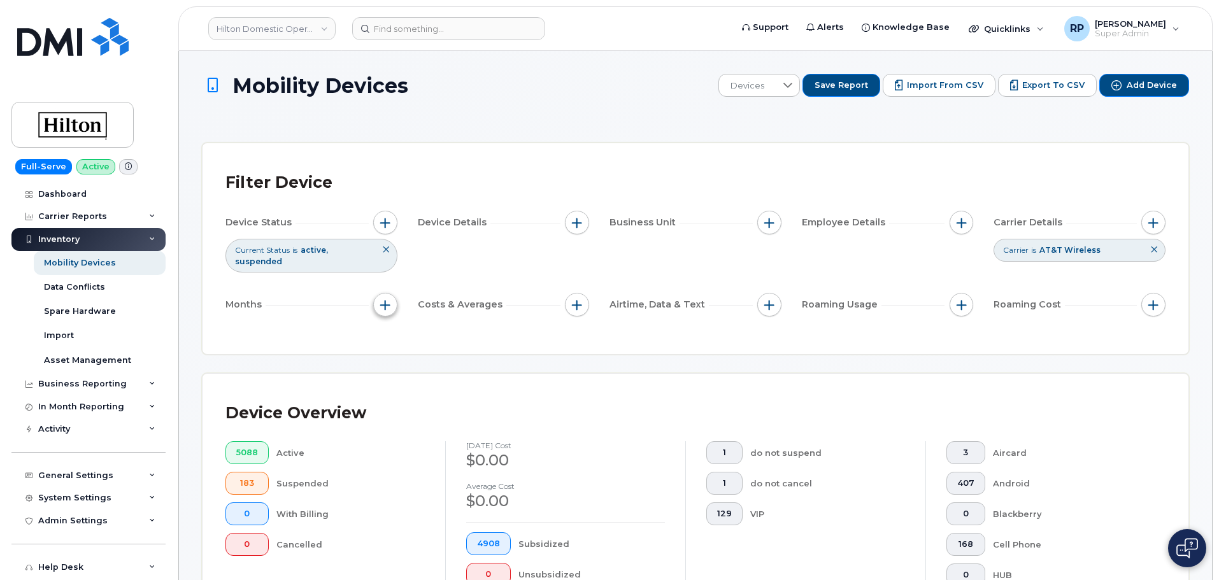
click at [385, 300] on span "button" at bounding box center [385, 305] width 10 height 10
click at [401, 329] on label "Billing Cycle" at bounding box center [428, 333] width 56 height 12
click at [394, 329] on input "Billing Cycle" at bounding box center [388, 332] width 10 height 10
checkbox input "true"
click at [427, 385] on span at bounding box center [416, 385] width 27 height 23
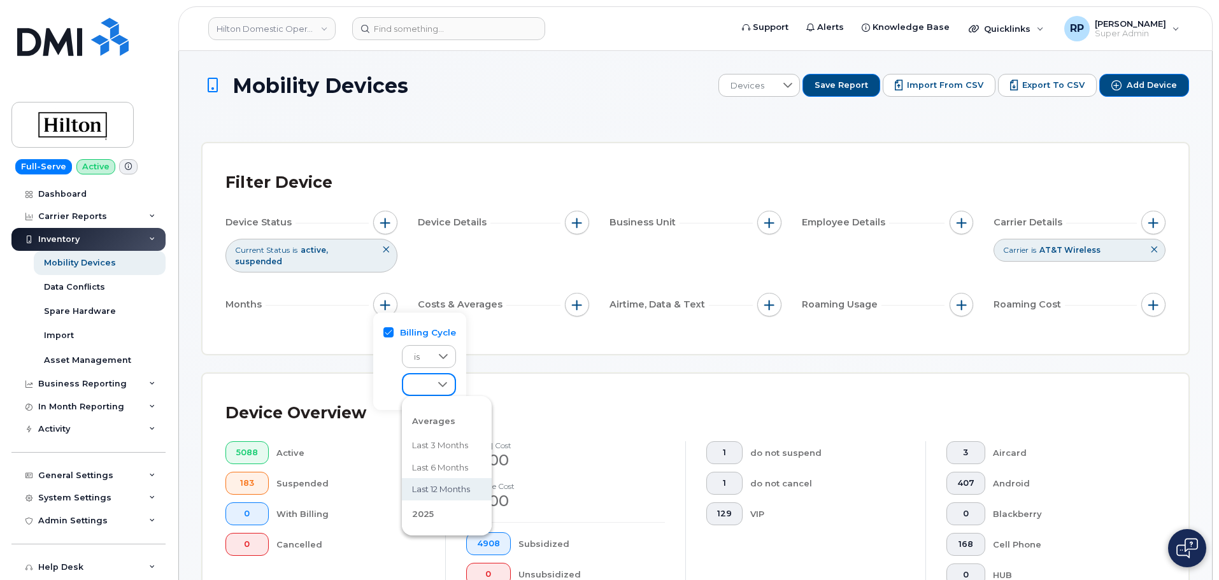
scroll to position [106, 0]
click at [431, 457] on span "July 2025" at bounding box center [425, 454] width 27 height 12
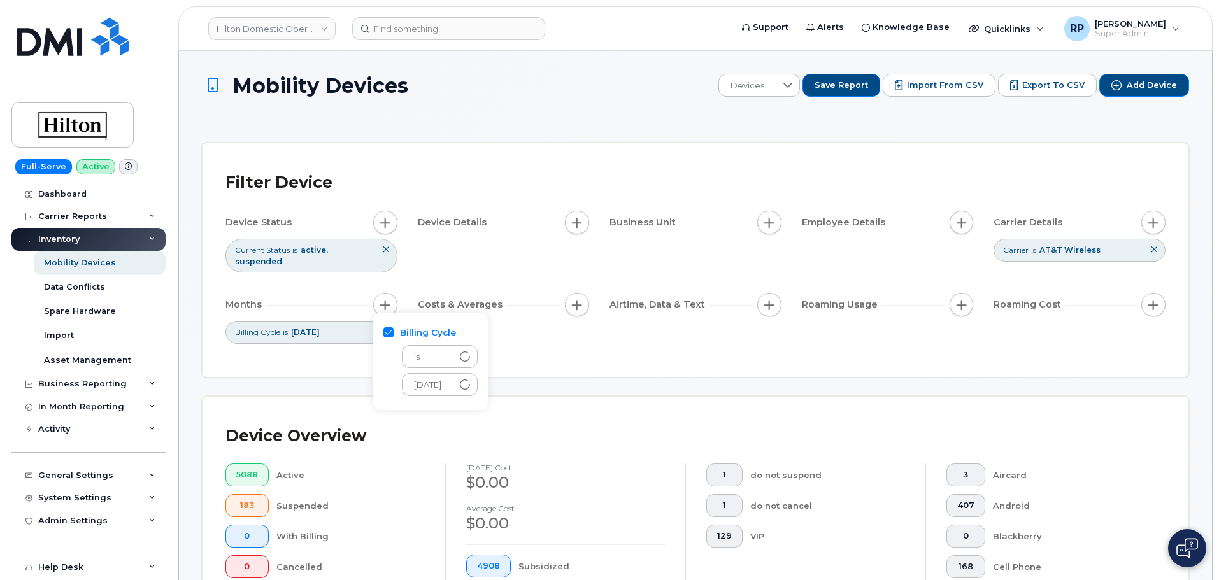
click at [1157, 246] on button at bounding box center [1154, 249] width 22 height 21
click at [1153, 230] on button "button" at bounding box center [1153, 223] width 24 height 24
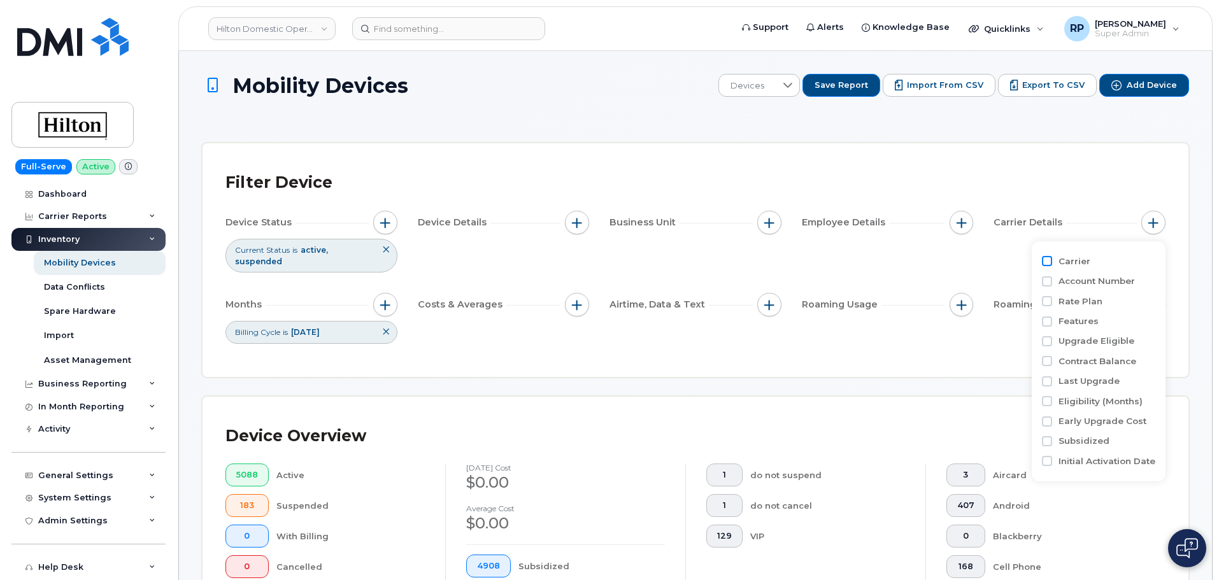
click at [1049, 257] on input "Carrier" at bounding box center [1047, 261] width 10 height 10
checkbox input "true"
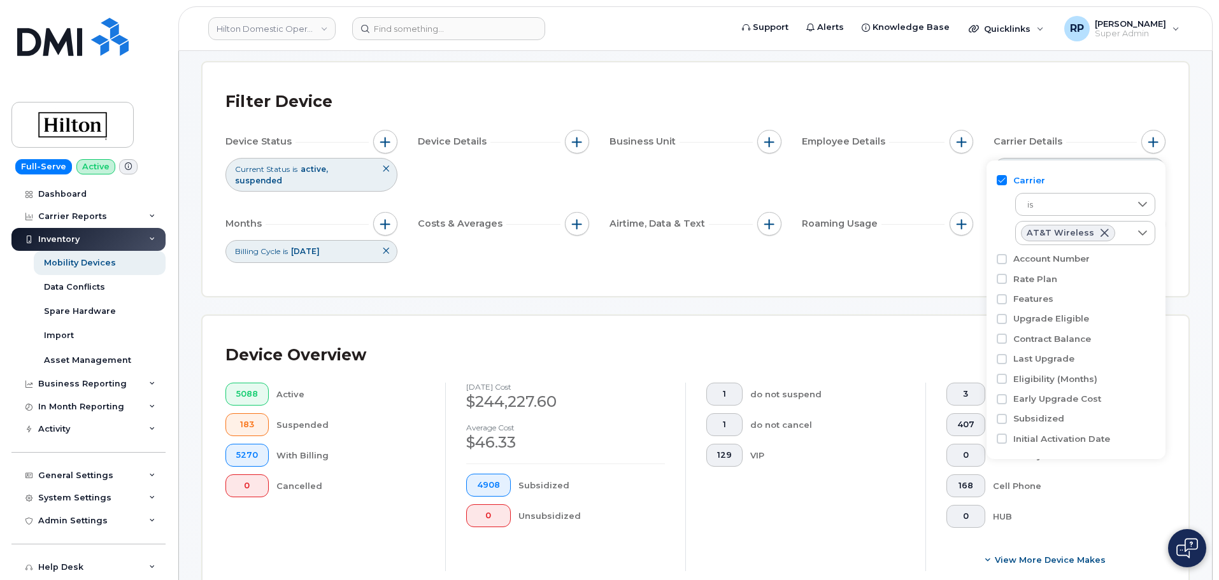
scroll to position [106, 0]
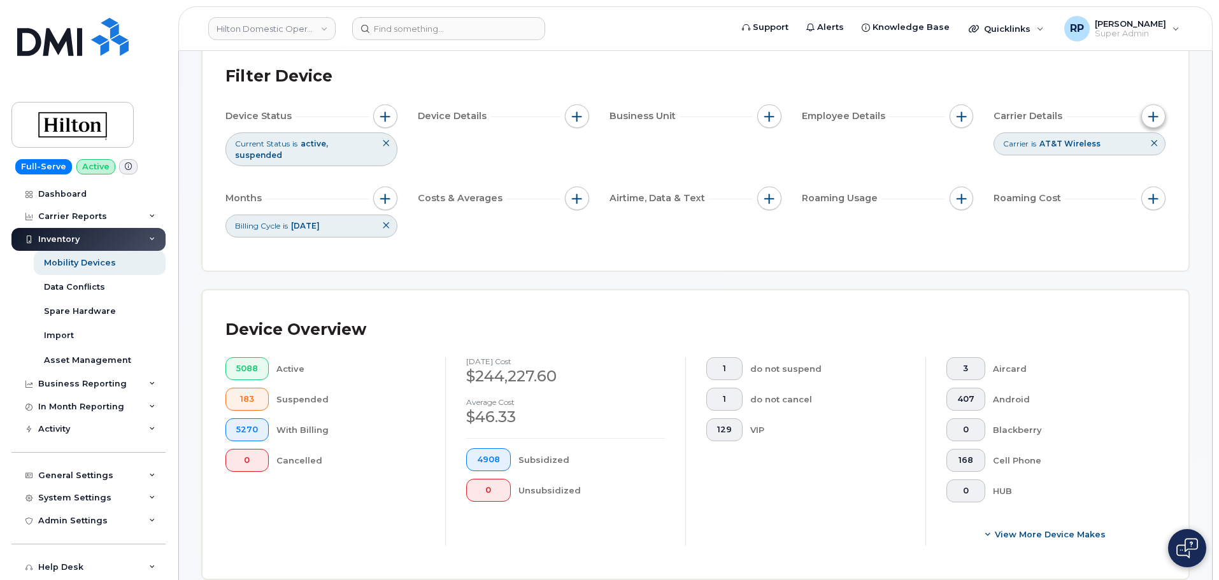
click at [1148, 115] on button "button" at bounding box center [1153, 116] width 24 height 24
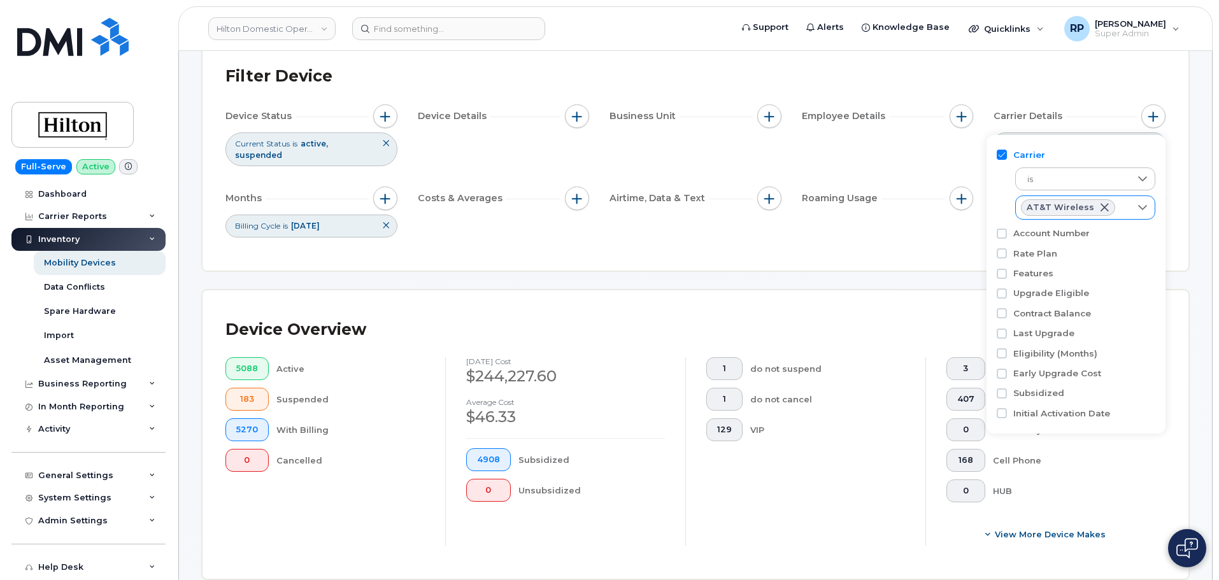
click at [1135, 206] on div at bounding box center [1143, 207] width 24 height 23
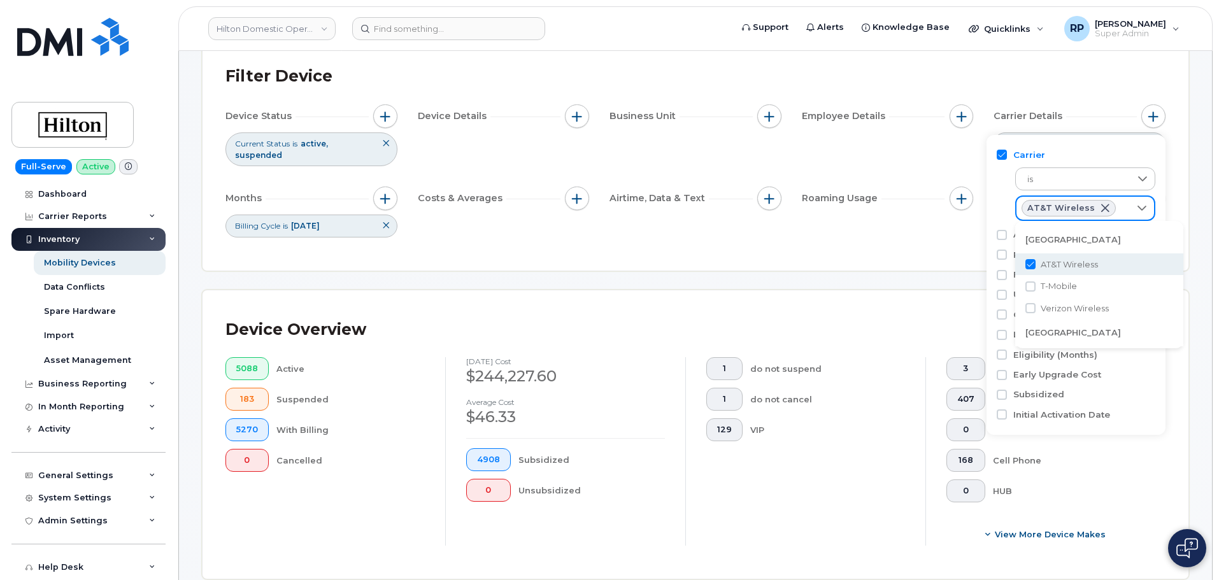
scroll to position [7, 52]
click at [1031, 291] on input "T-Mobile" at bounding box center [1030, 286] width 10 height 10
checkbox input "true"
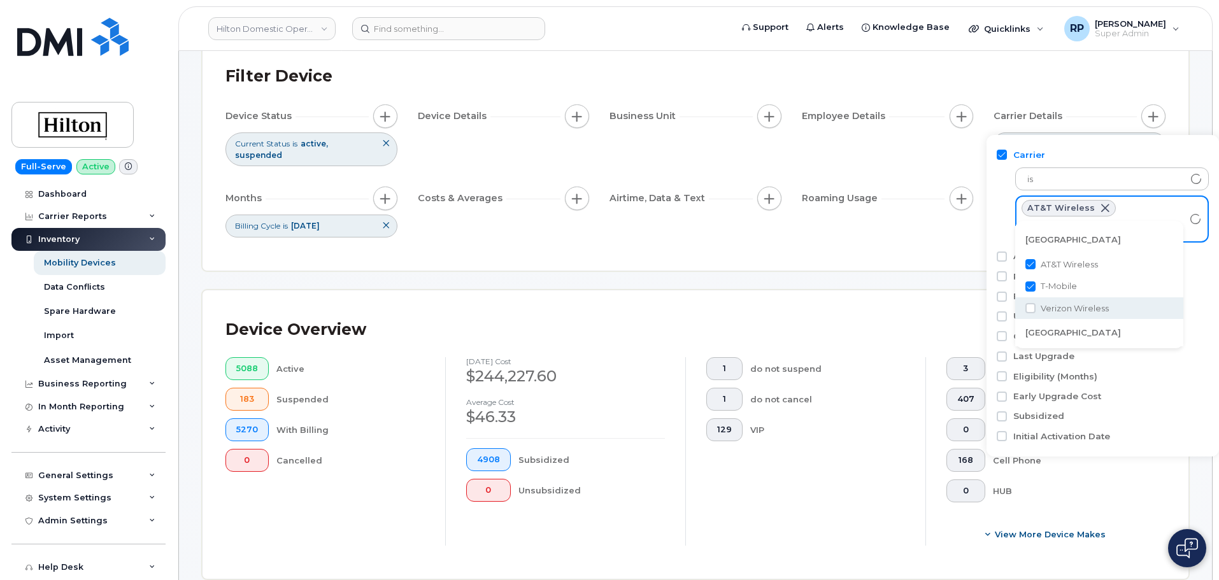
click at [1032, 301] on li "Verizon Wireless" at bounding box center [1099, 308] width 168 height 22
checkbox input "true"
click at [895, 266] on div "Filter Device Device Status Current Status is active suspended Device Details B…" at bounding box center [696, 154] width 986 height 234
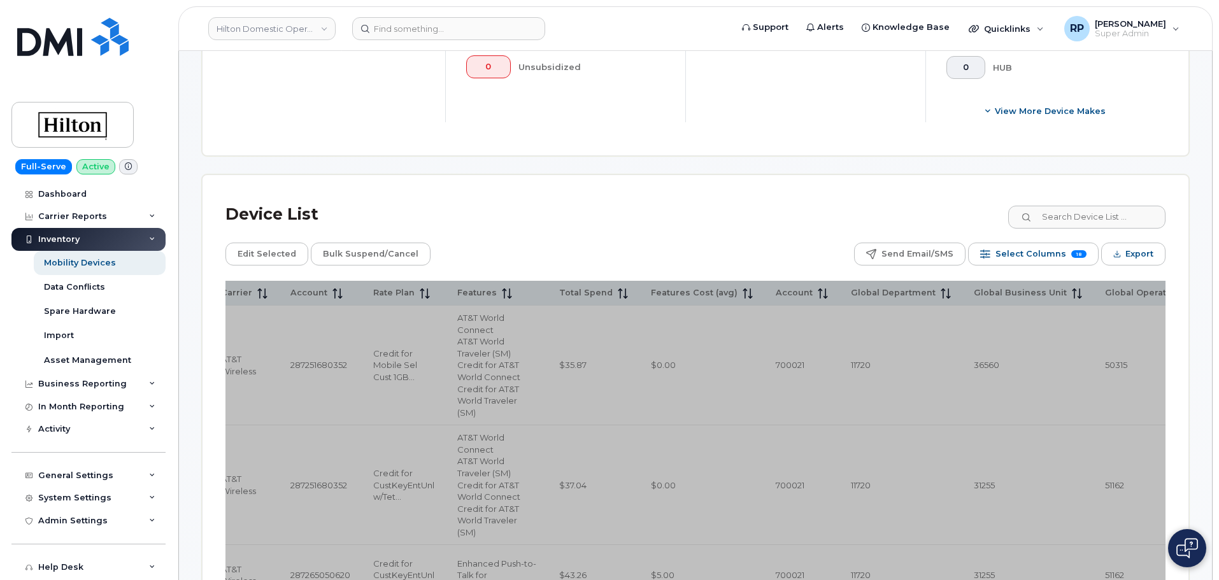
scroll to position [530, 0]
click at [1126, 259] on span "Export" at bounding box center [1139, 253] width 28 height 19
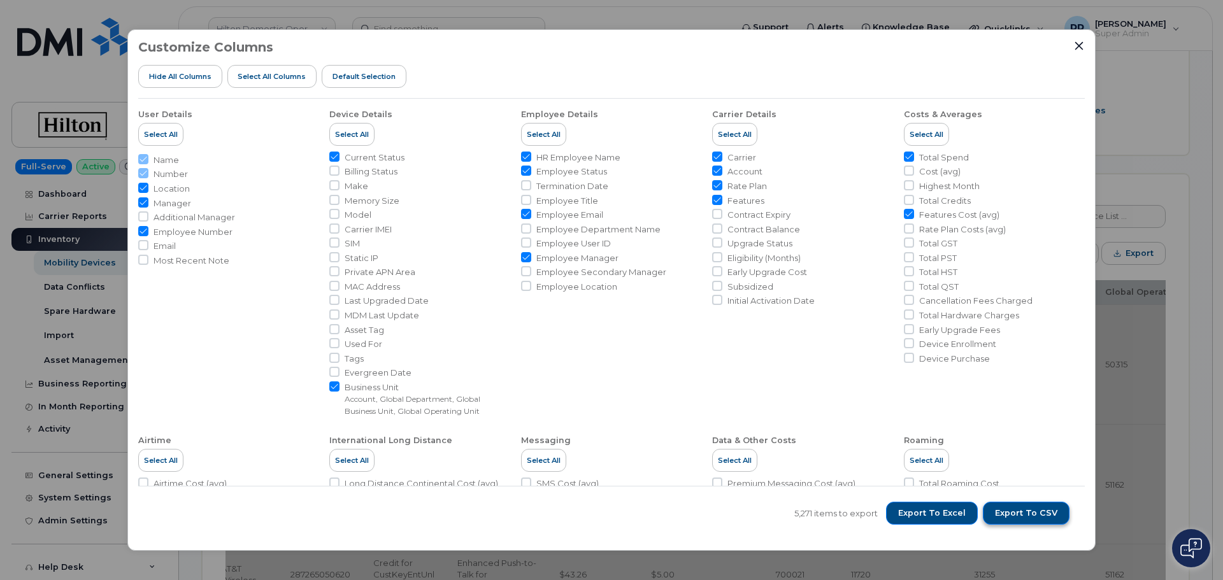
click at [1029, 516] on span "Export to CSV" at bounding box center [1026, 513] width 62 height 11
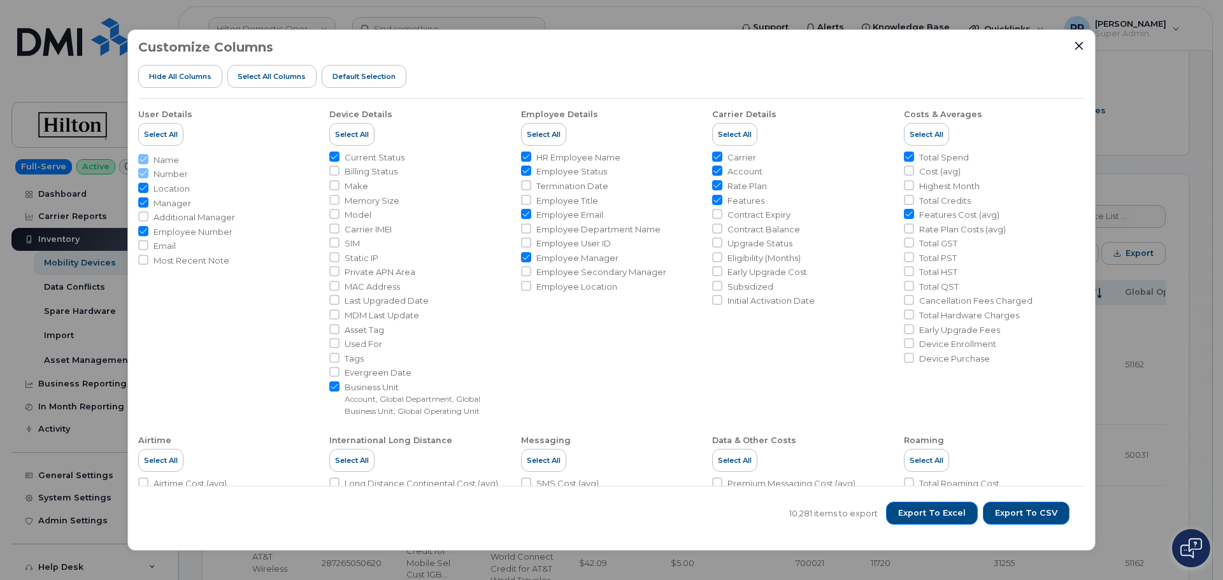
drag, startPoint x: 1082, startPoint y: 46, endPoint x: 1012, endPoint y: 47, distance: 70.1
click at [1080, 46] on icon "Close" at bounding box center [1079, 46] width 10 height 10
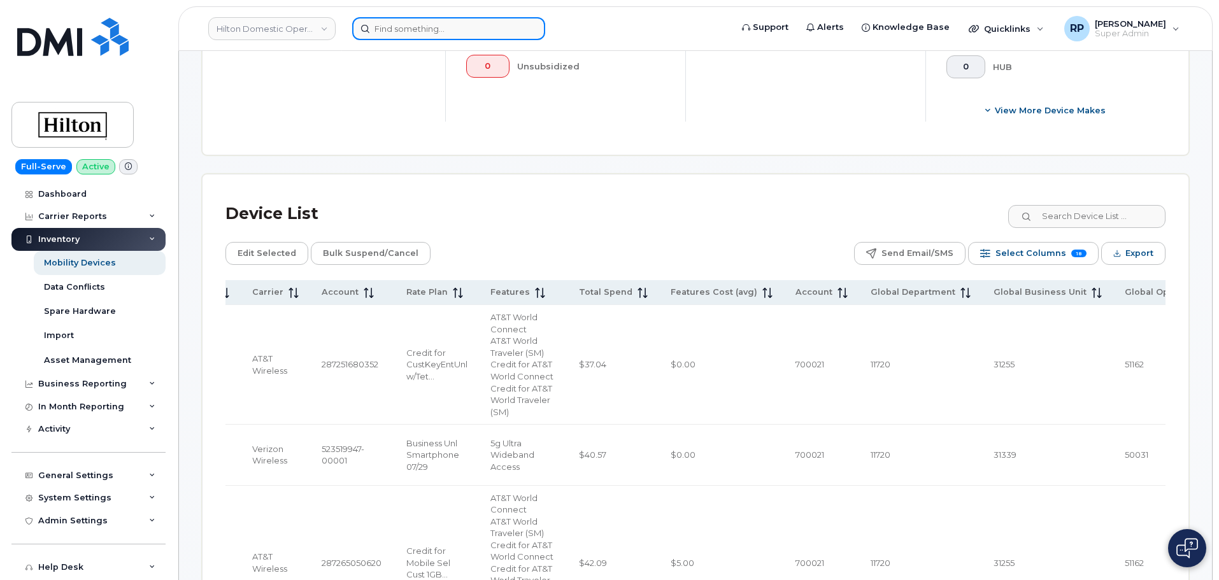
click at [523, 31] on input at bounding box center [448, 28] width 193 height 23
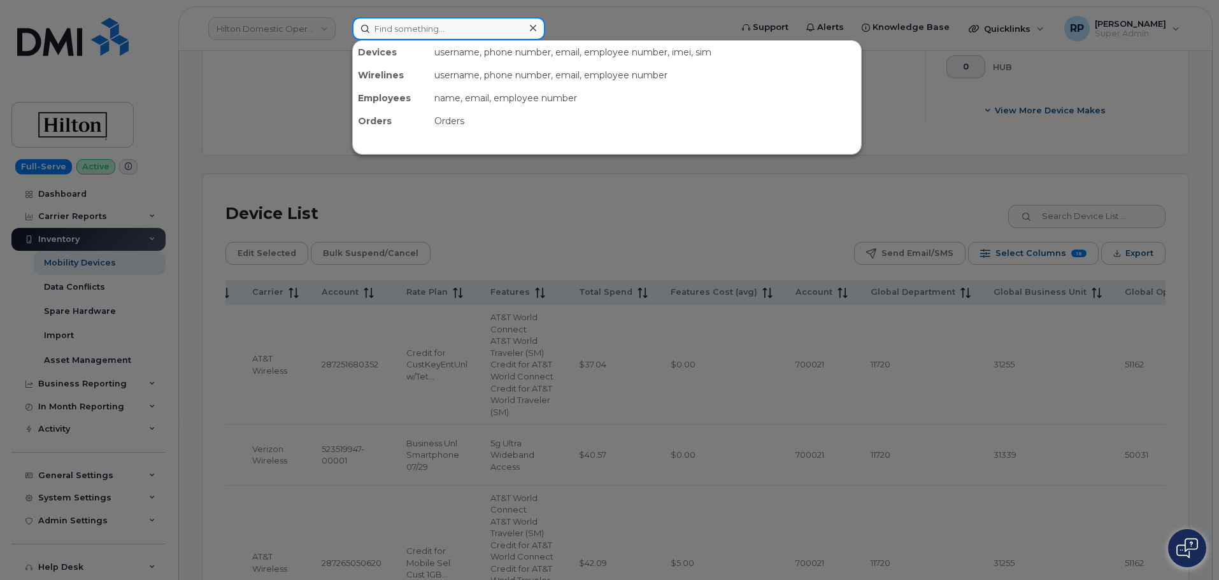
paste input "2068197396"
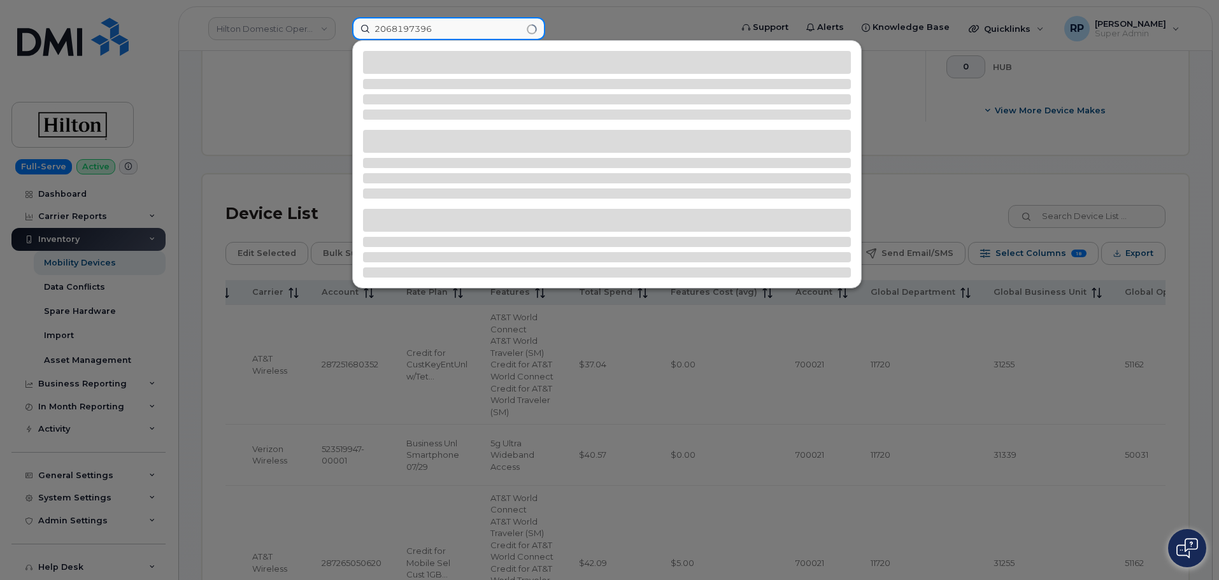
type input "2068197396"
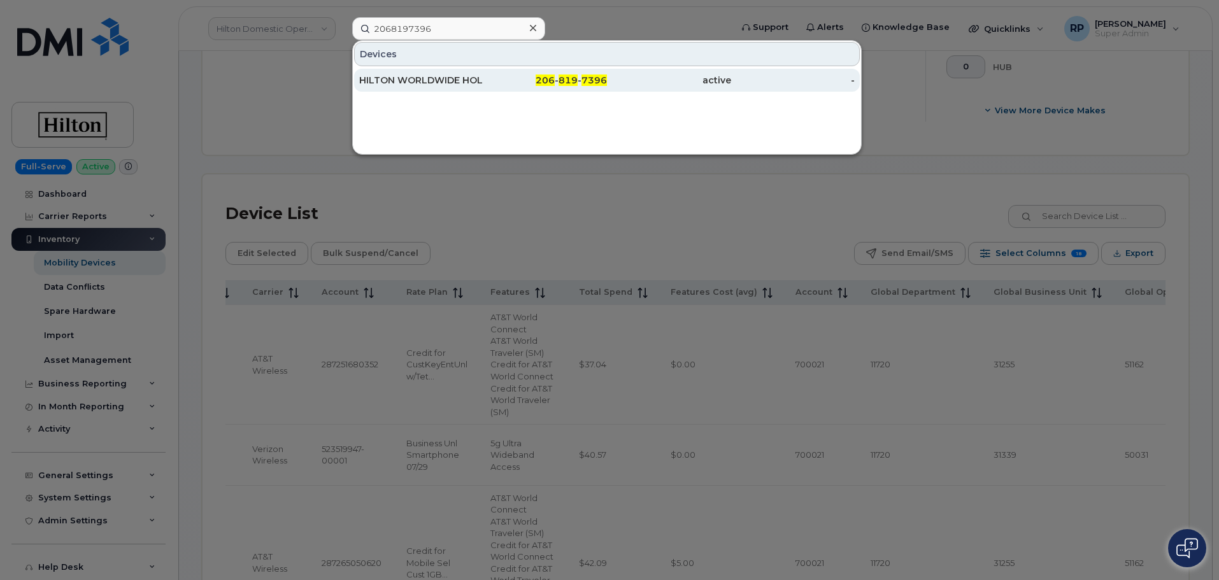
click at [518, 85] on div "206 - 819 - 7396" at bounding box center [545, 80] width 124 height 13
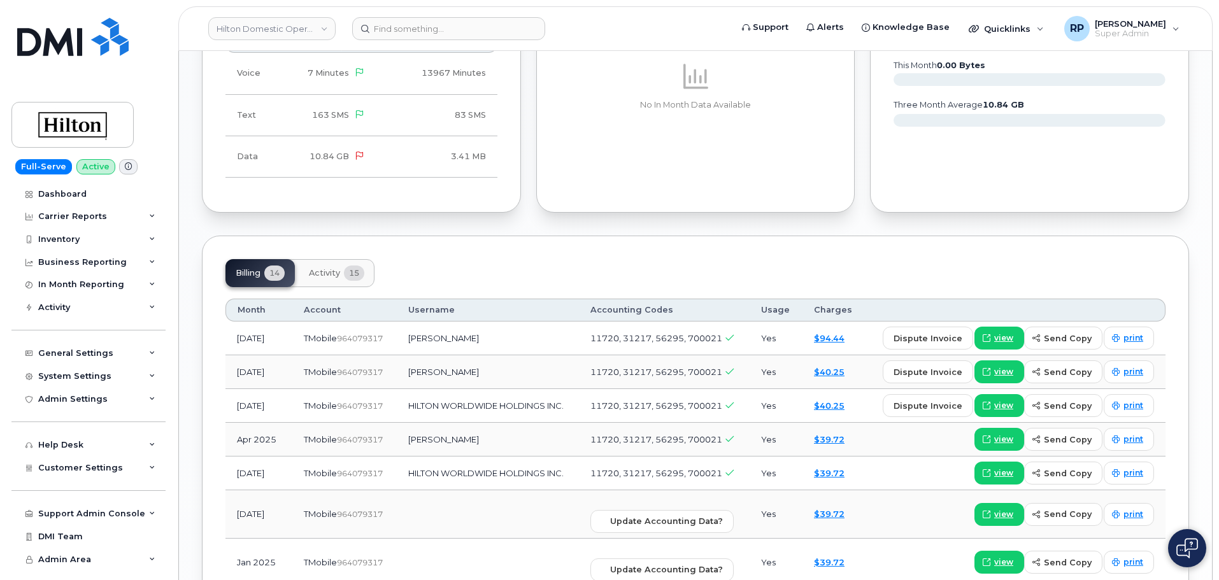
scroll to position [1062, 0]
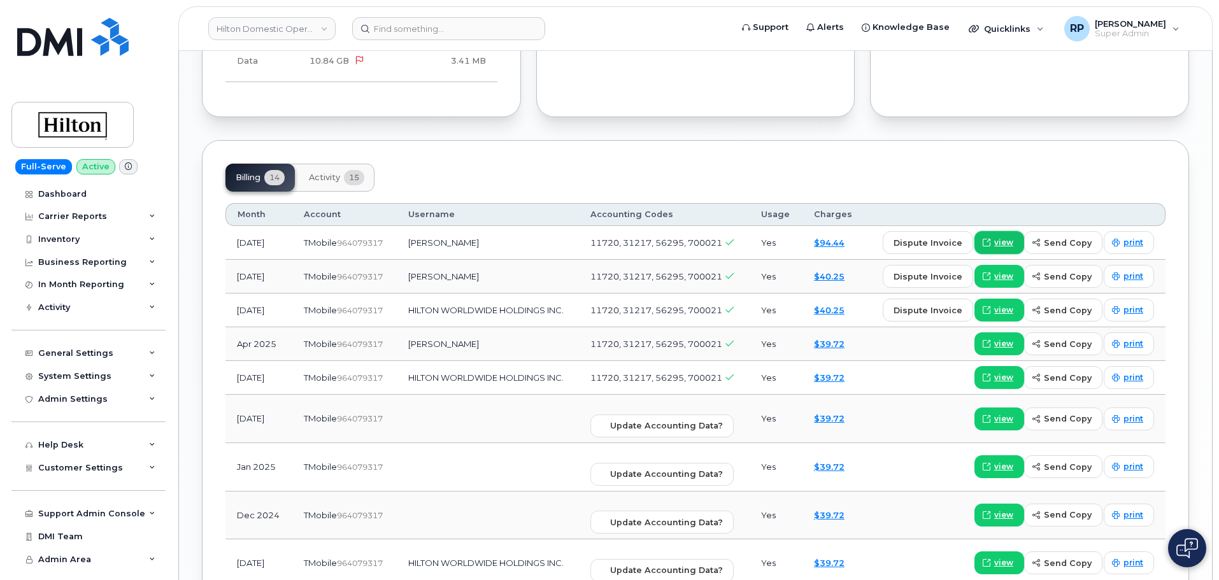
click at [995, 236] on link "view" at bounding box center [999, 242] width 50 height 23
click at [471, 31] on input at bounding box center [448, 28] width 193 height 23
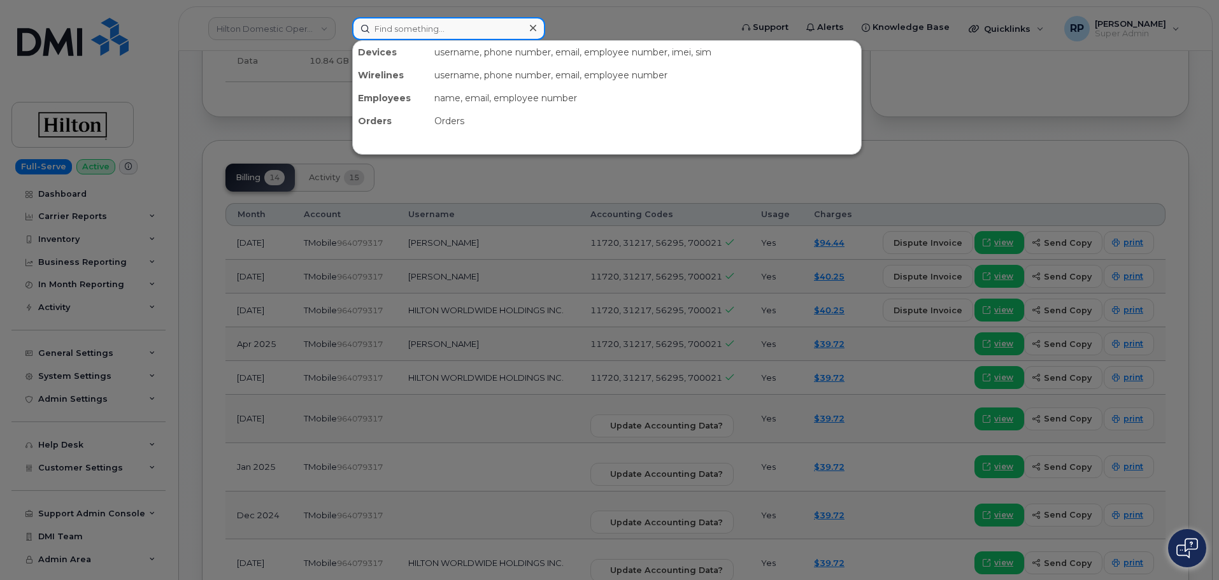
paste input "2404618598"
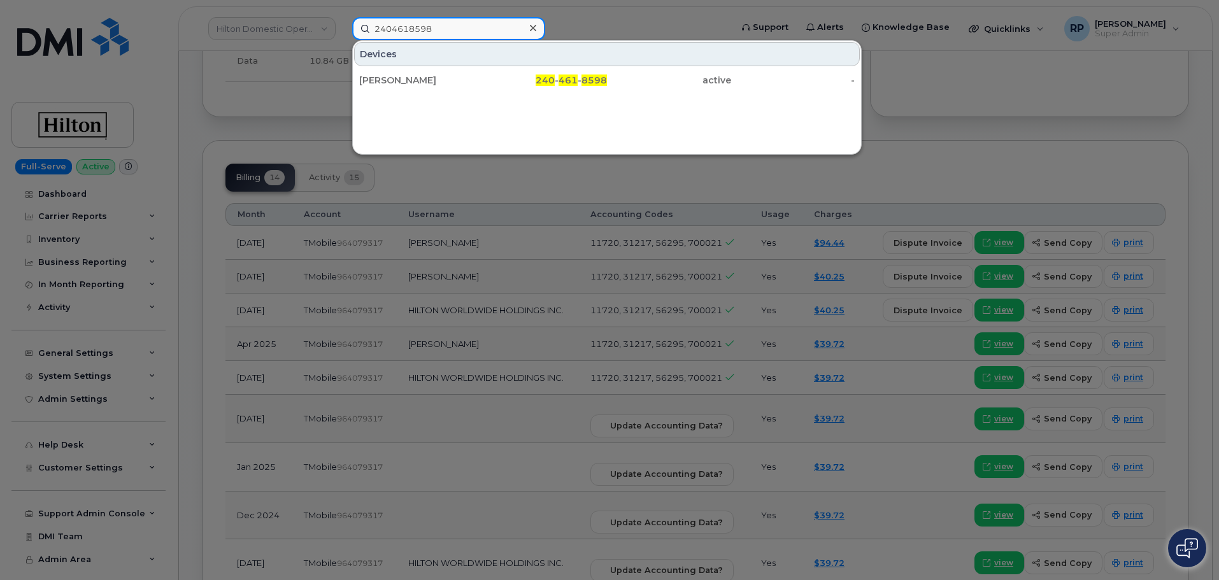
type input "2404618598"
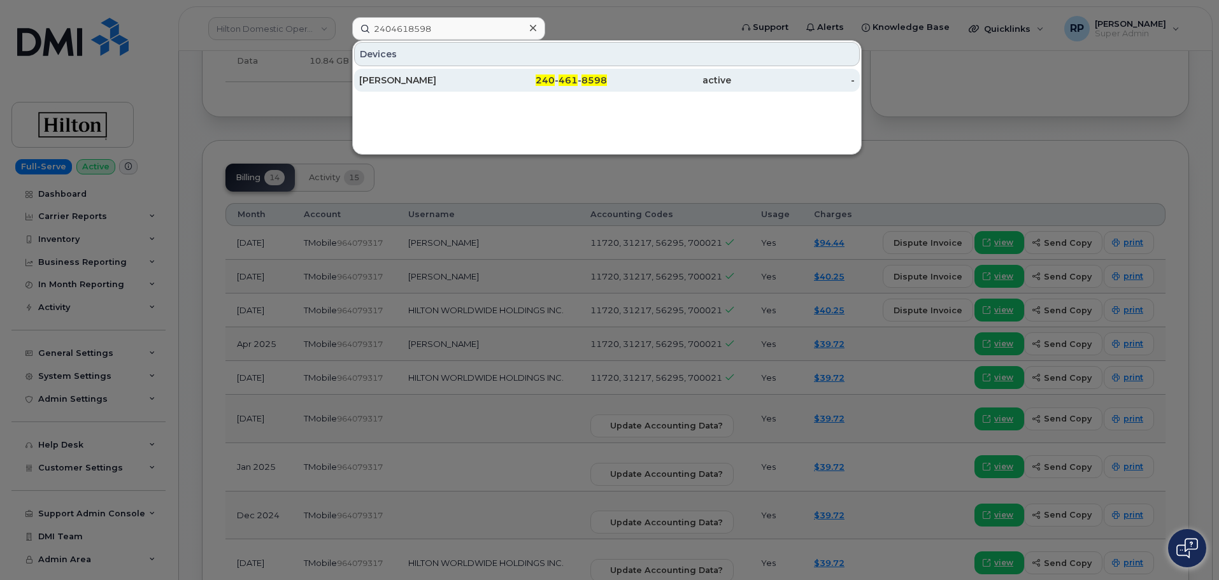
click at [574, 80] on span "461" at bounding box center [568, 80] width 19 height 11
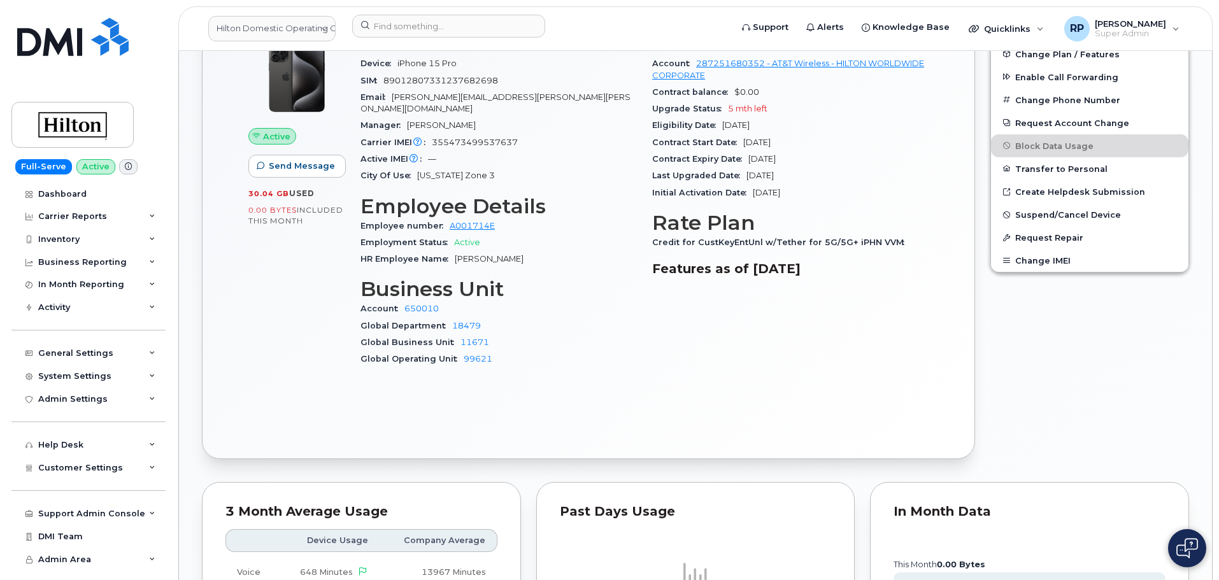
scroll to position [1062, 0]
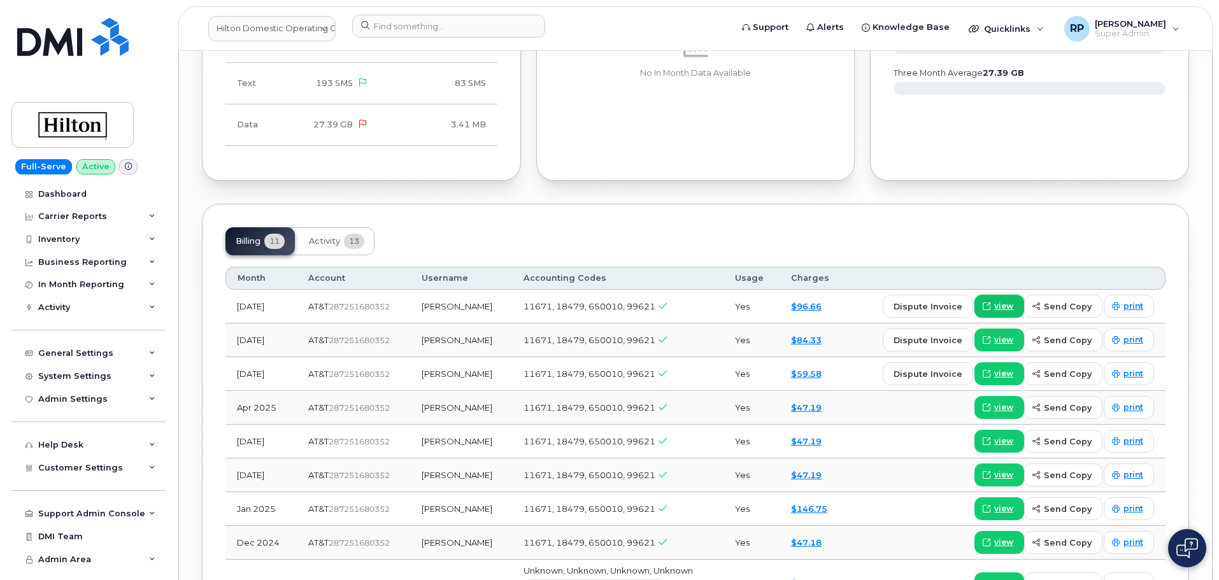
click at [1007, 301] on span "view" at bounding box center [1003, 306] width 19 height 11
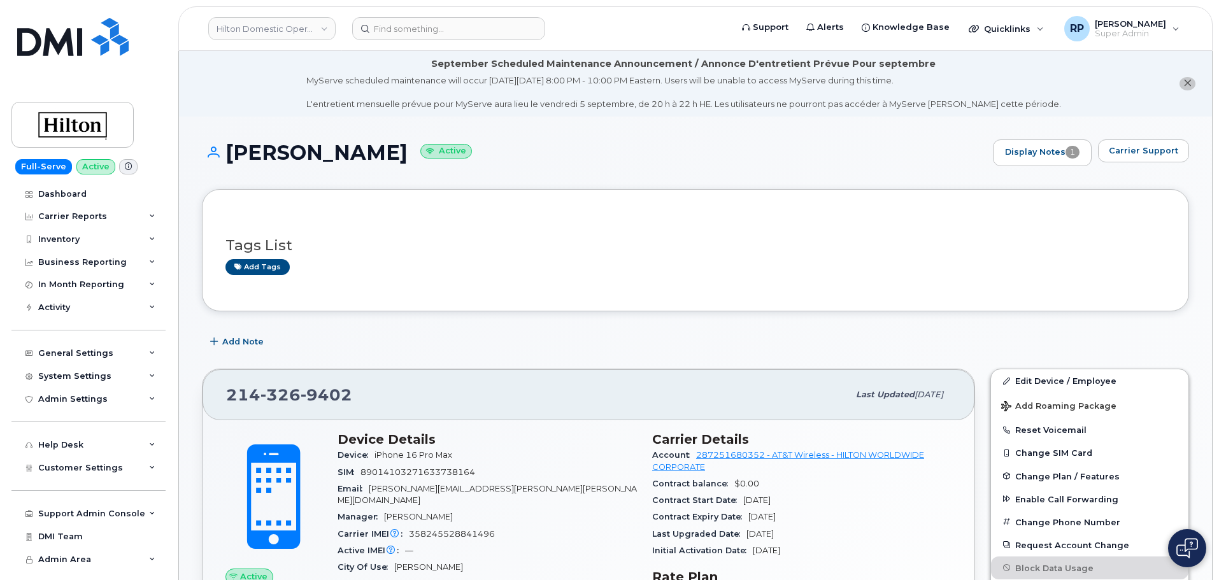
scroll to position [955, 0]
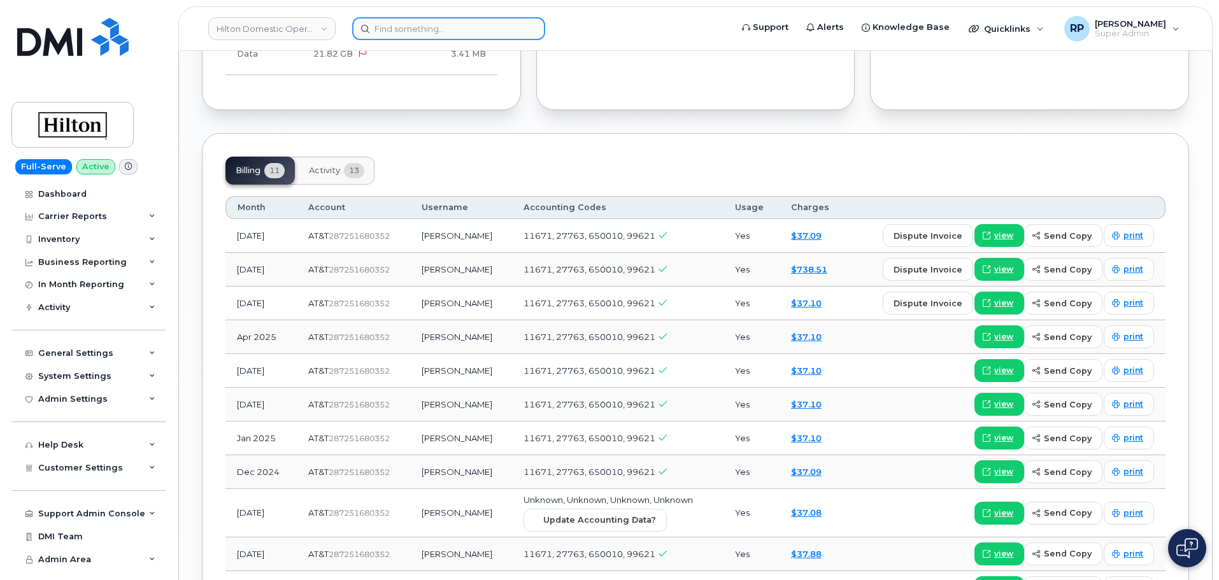
click at [449, 31] on input at bounding box center [448, 28] width 193 height 23
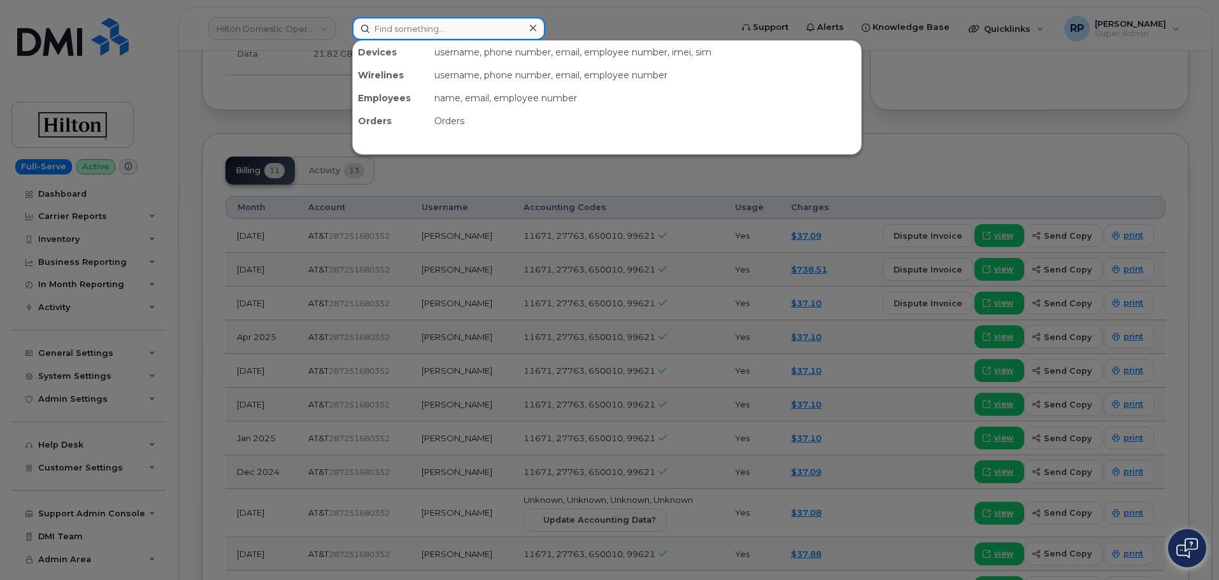
paste input "2146494944"
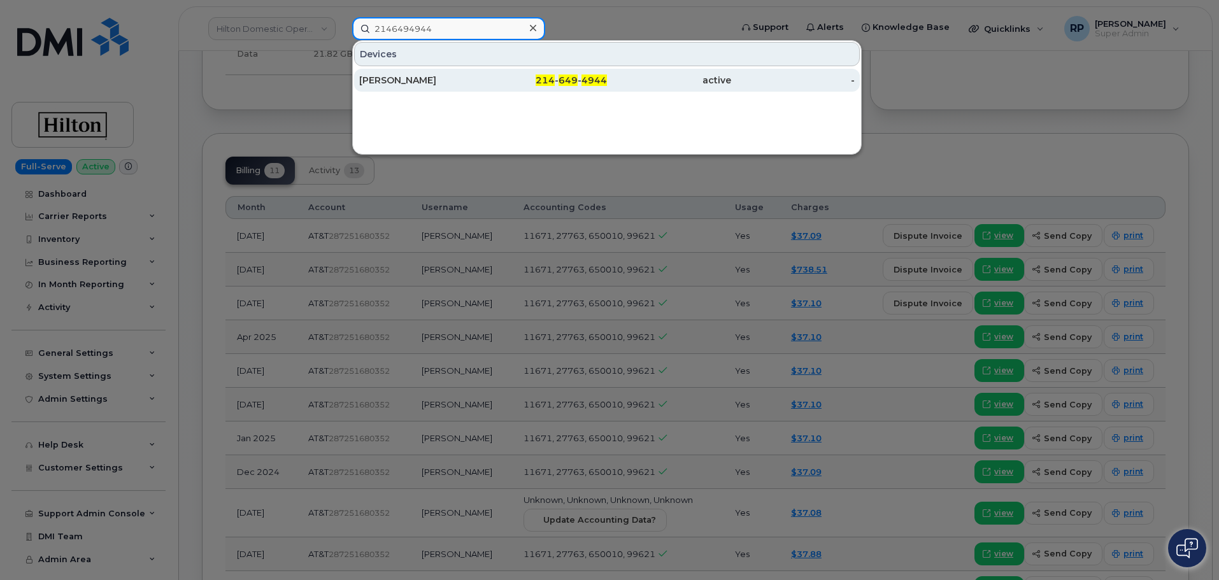
type input "2146494944"
click at [453, 83] on div "[PERSON_NAME]" at bounding box center [421, 80] width 124 height 13
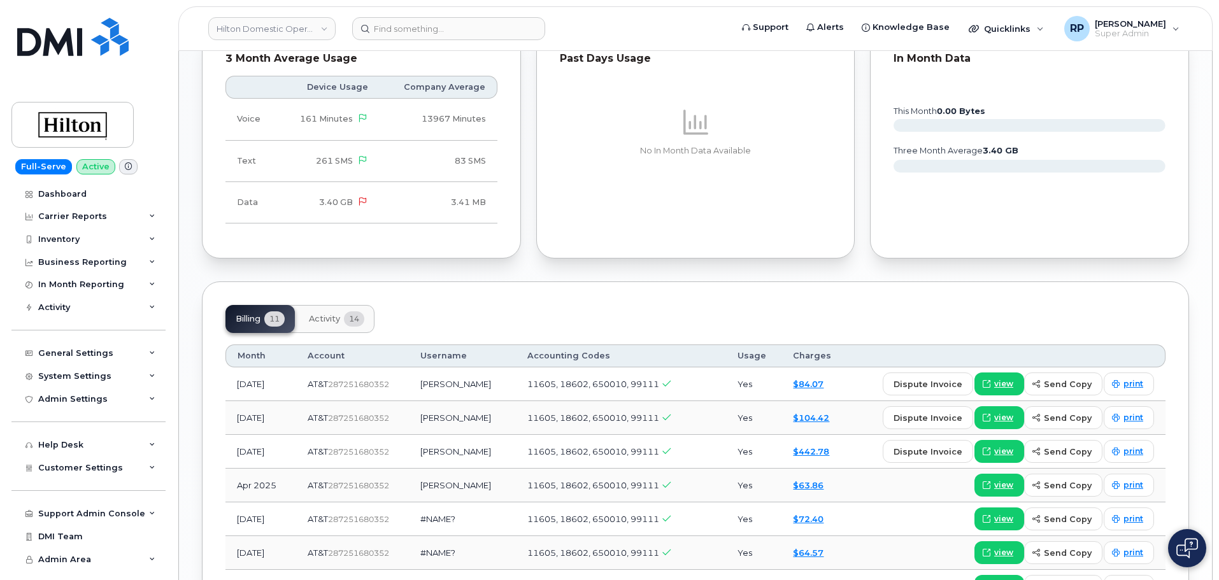
scroll to position [849, 0]
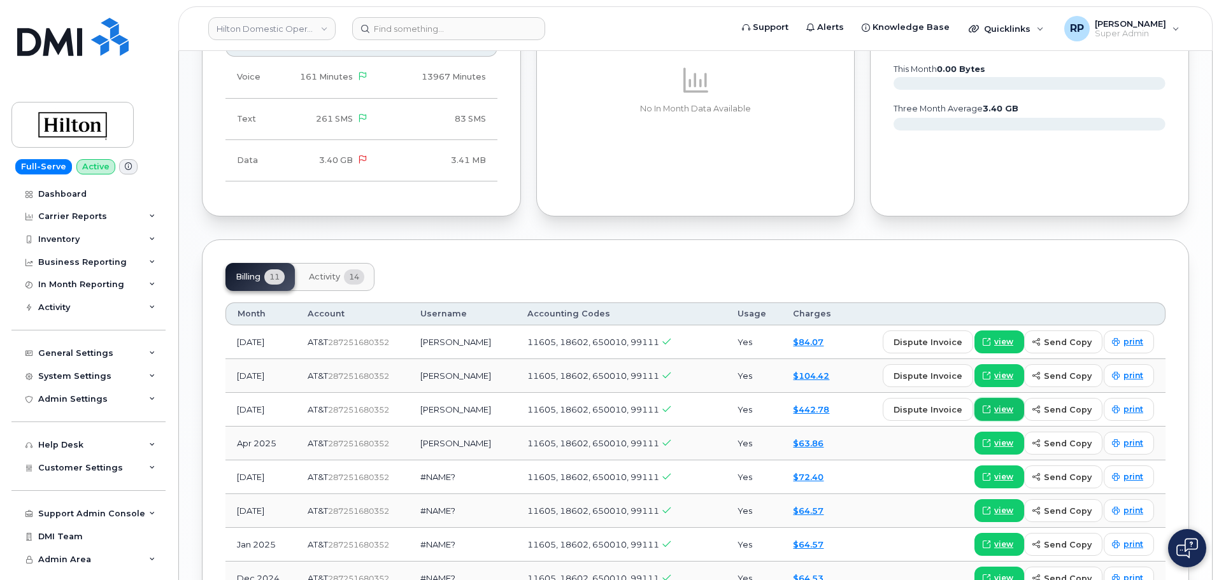
click at [992, 404] on span at bounding box center [986, 409] width 11 height 11
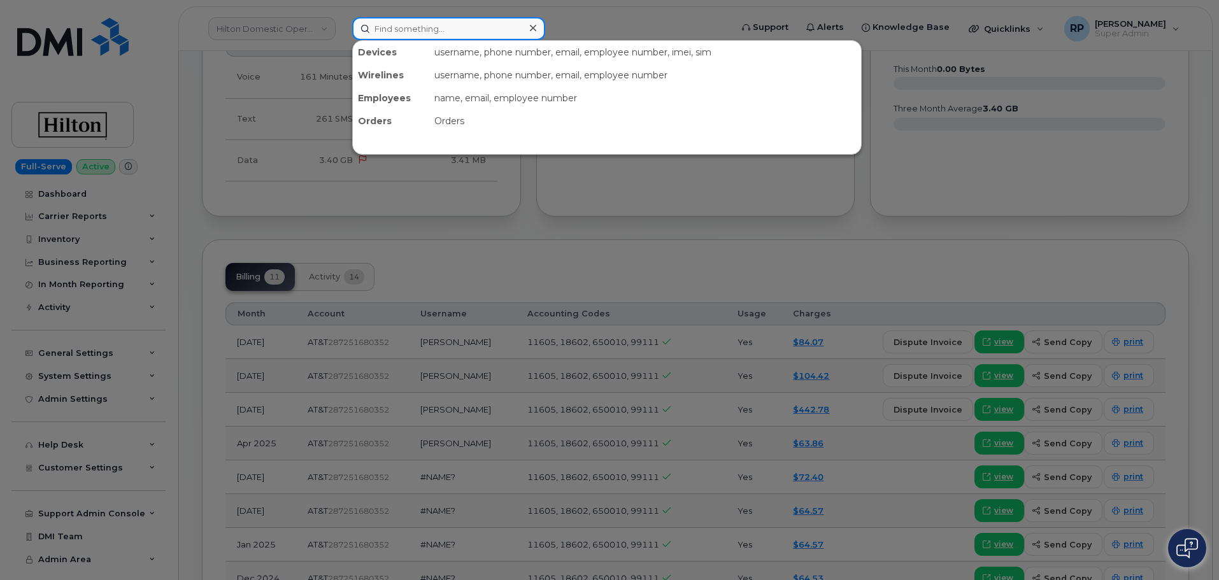
click at [382, 31] on input at bounding box center [448, 28] width 193 height 23
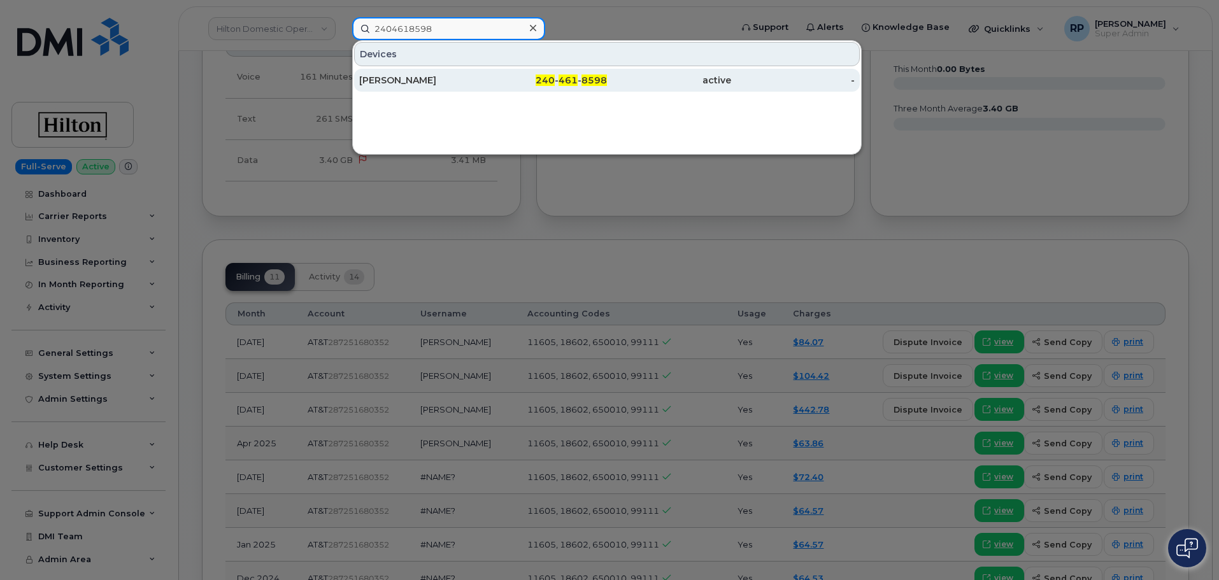
type input "2404618598"
click at [433, 84] on div "[PERSON_NAME]" at bounding box center [421, 80] width 124 height 13
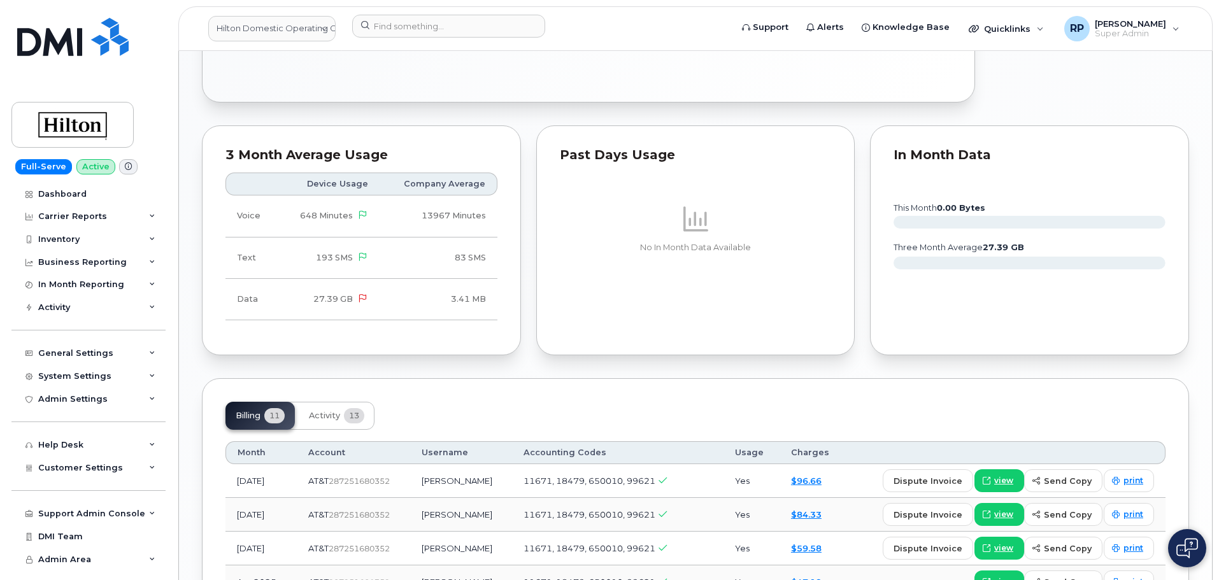
scroll to position [1167, 0]
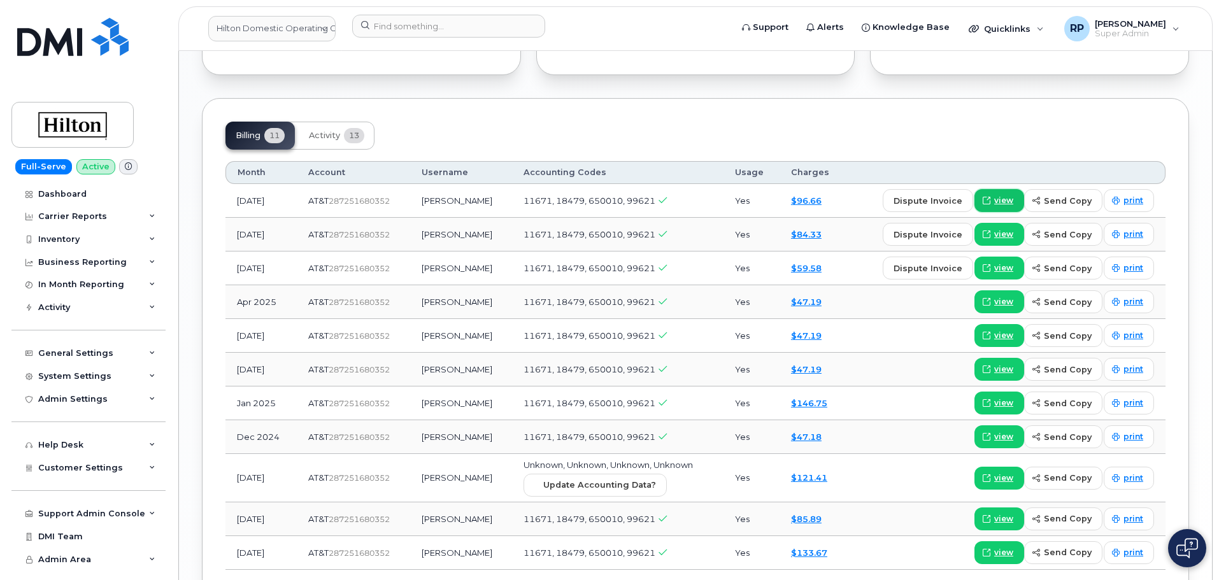
click at [990, 197] on icon at bounding box center [987, 201] width 8 height 8
